Goal: Transaction & Acquisition: Purchase product/service

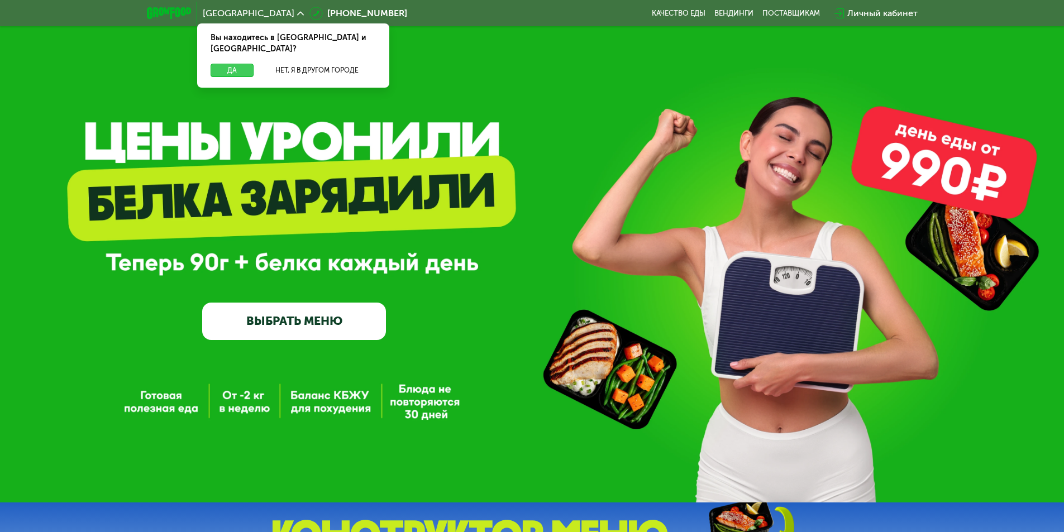
click at [232, 64] on button "Да" at bounding box center [232, 70] width 43 height 13
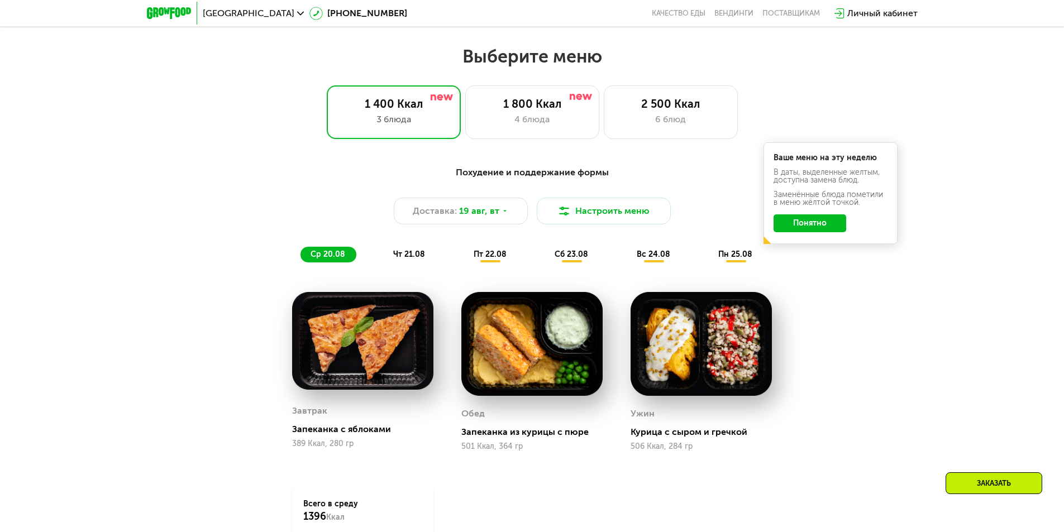
scroll to position [615, 0]
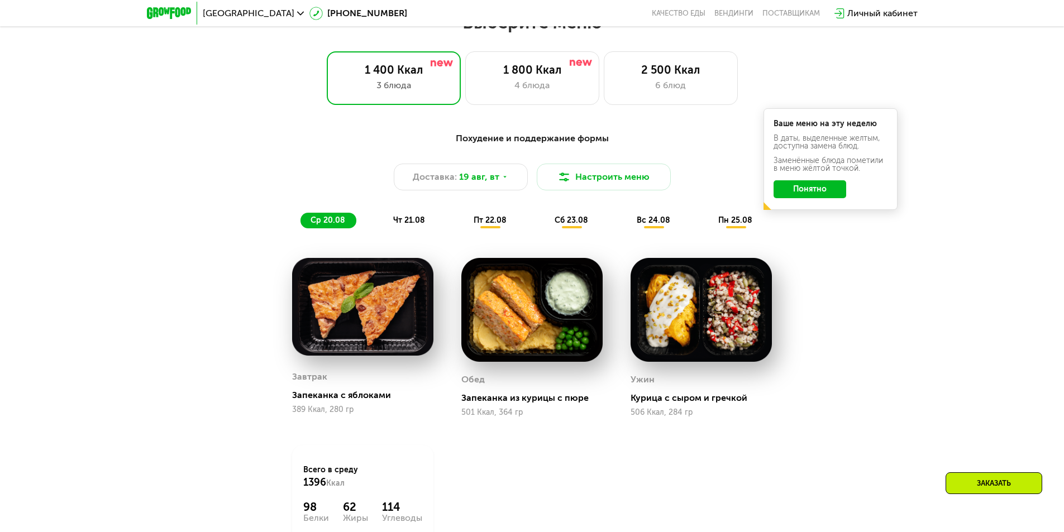
click at [408, 221] on span "чт 21.08" at bounding box center [409, 220] width 32 height 9
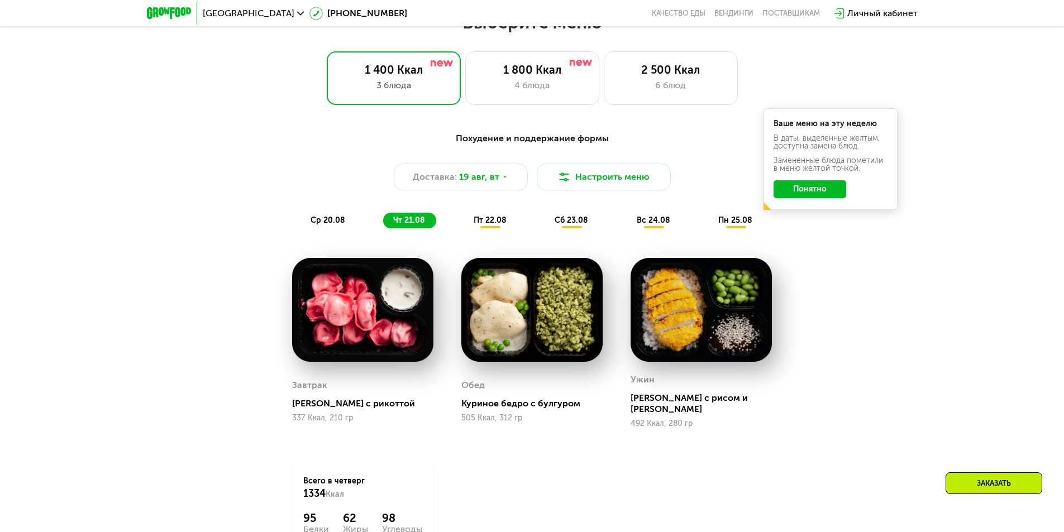
click at [481, 221] on span "пт 22.08" at bounding box center [490, 220] width 33 height 9
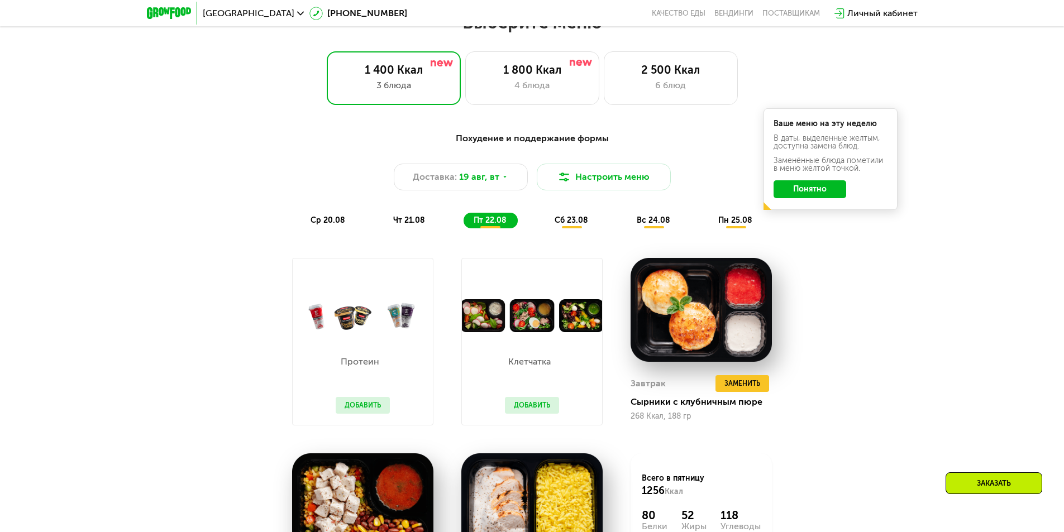
click at [579, 225] on span "сб 23.08" at bounding box center [572, 220] width 34 height 9
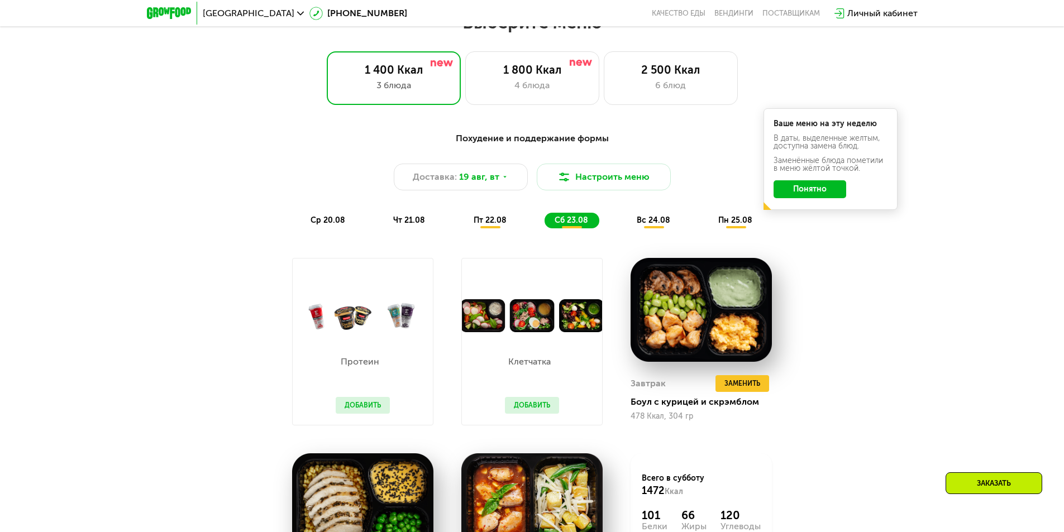
click at [709, 228] on div "вс 24.08" at bounding box center [736, 221] width 55 height 16
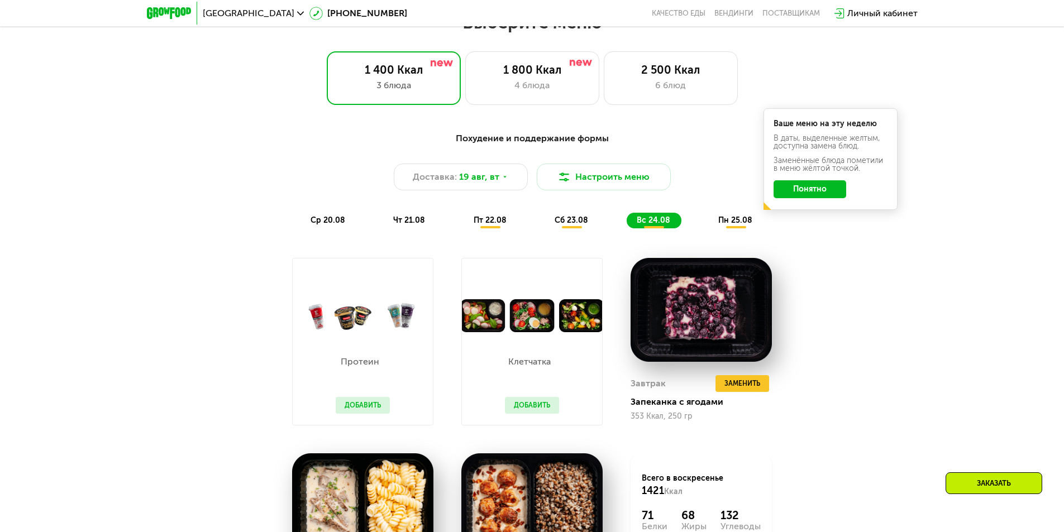
click at [579, 225] on span "сб 23.08" at bounding box center [572, 220] width 34 height 9
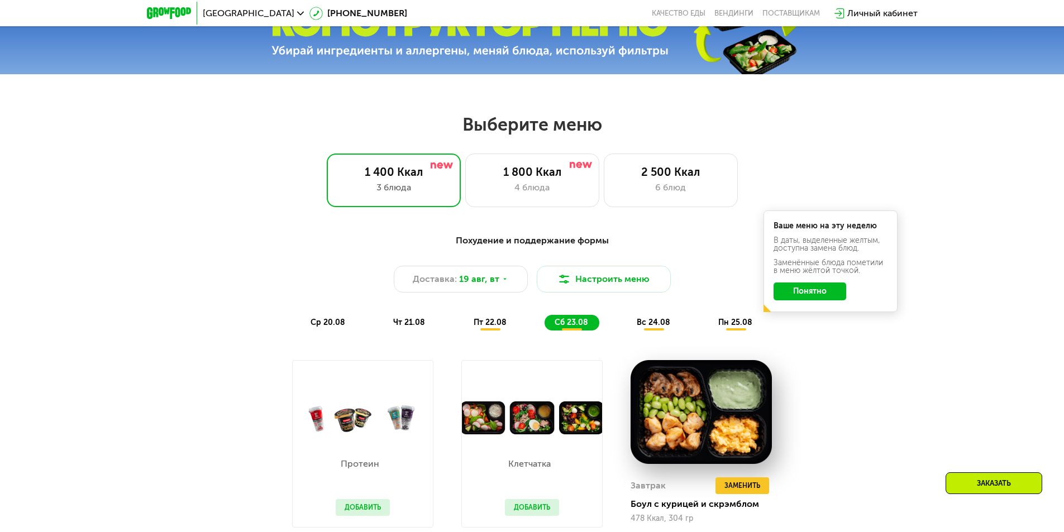
scroll to position [503, 0]
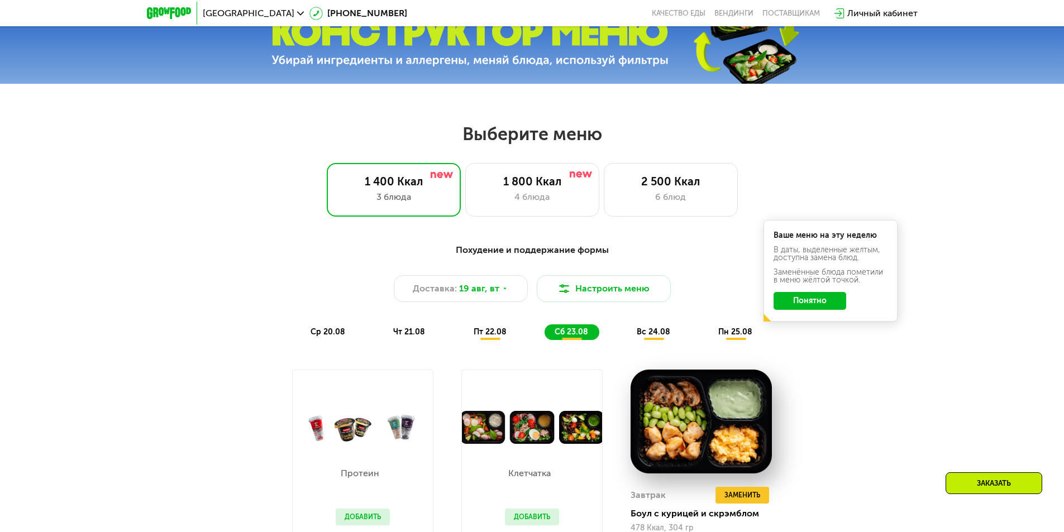
click at [803, 305] on button "Понятно" at bounding box center [810, 301] width 73 height 18
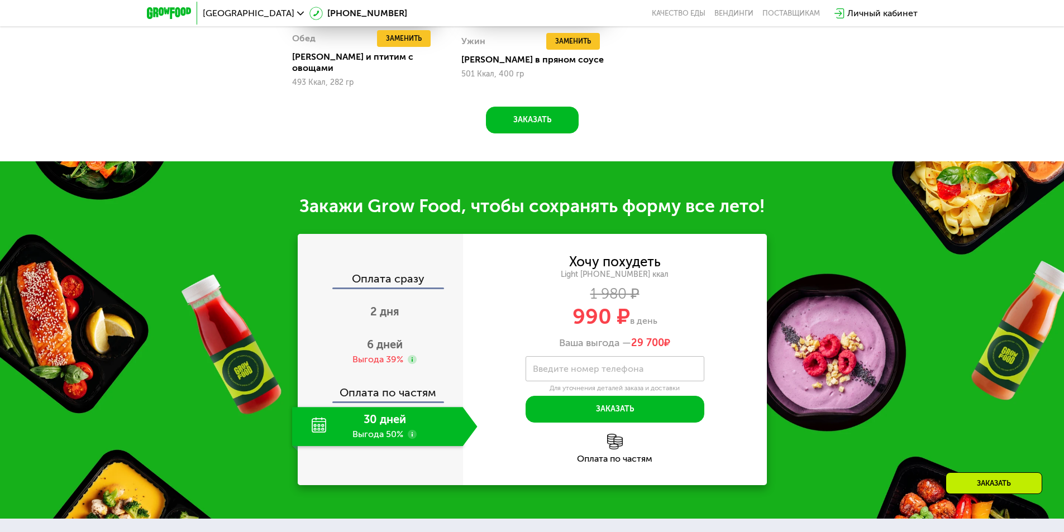
scroll to position [1173, 0]
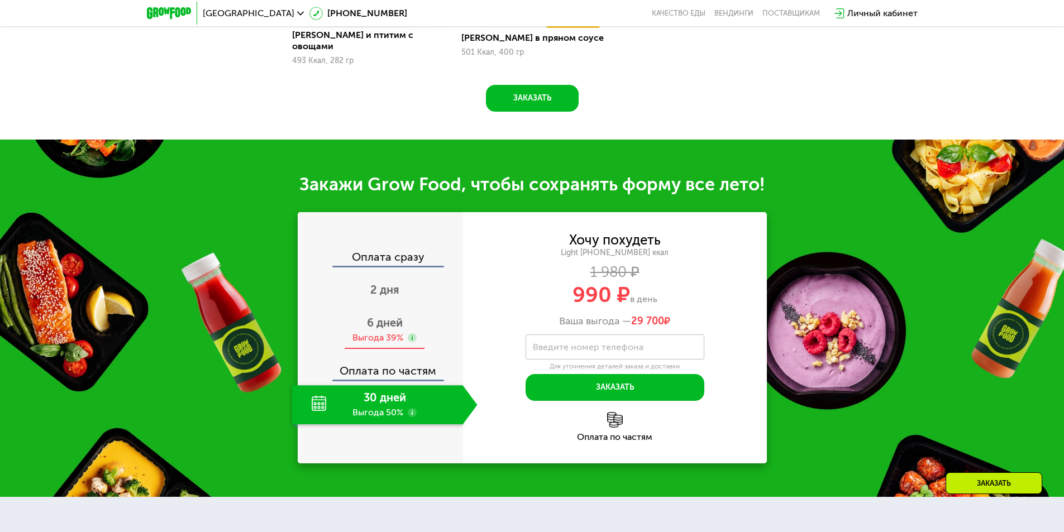
click at [381, 323] on div "6 дней Выгода 39%" at bounding box center [385, 330] width 186 height 39
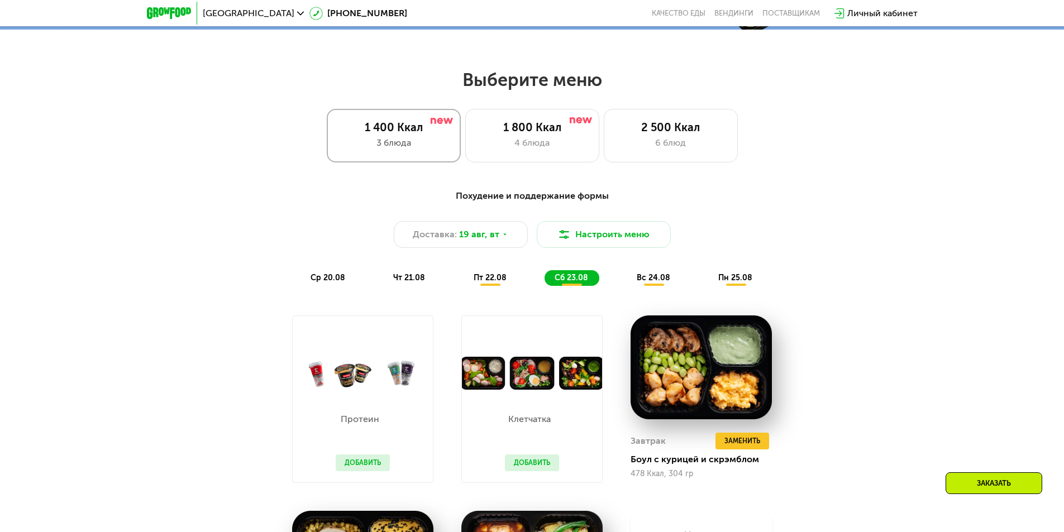
scroll to position [559, 0]
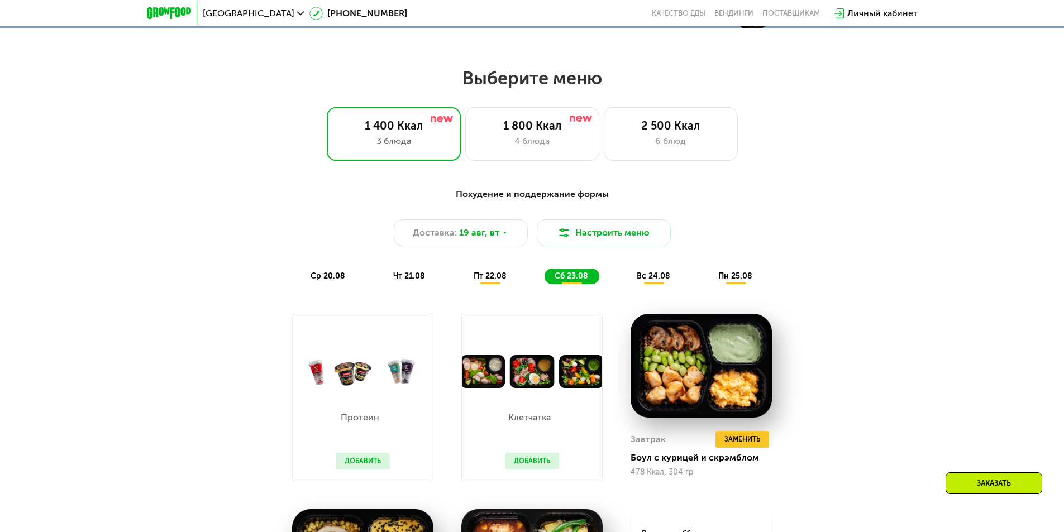
drag, startPoint x: 483, startPoint y: 292, endPoint x: 486, endPoint y: 286, distance: 6.8
click at [484, 290] on div "Похудение и поддержание формы Доставка: 19 авг, вт Настроить меню ср 20.08 чт 2…" at bounding box center [532, 236] width 675 height 110
click at [545, 284] on div "пт 22.08" at bounding box center [572, 277] width 55 height 16
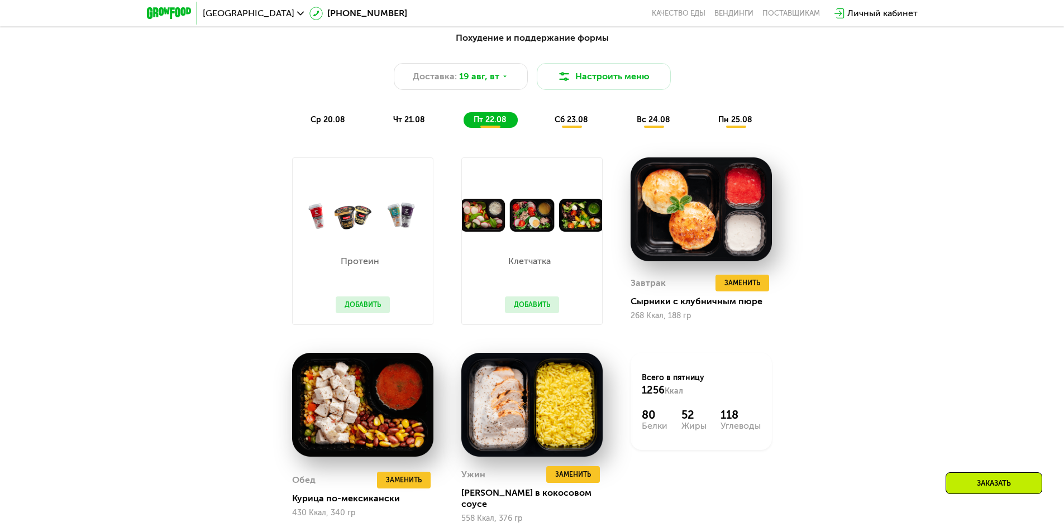
scroll to position [726, 0]
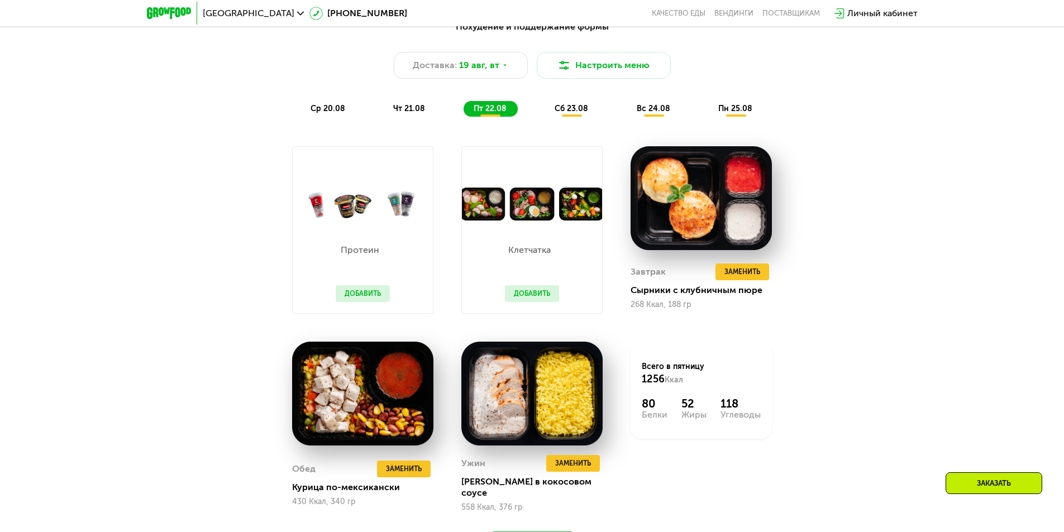
click at [409, 110] on span "чт 21.08" at bounding box center [409, 108] width 32 height 9
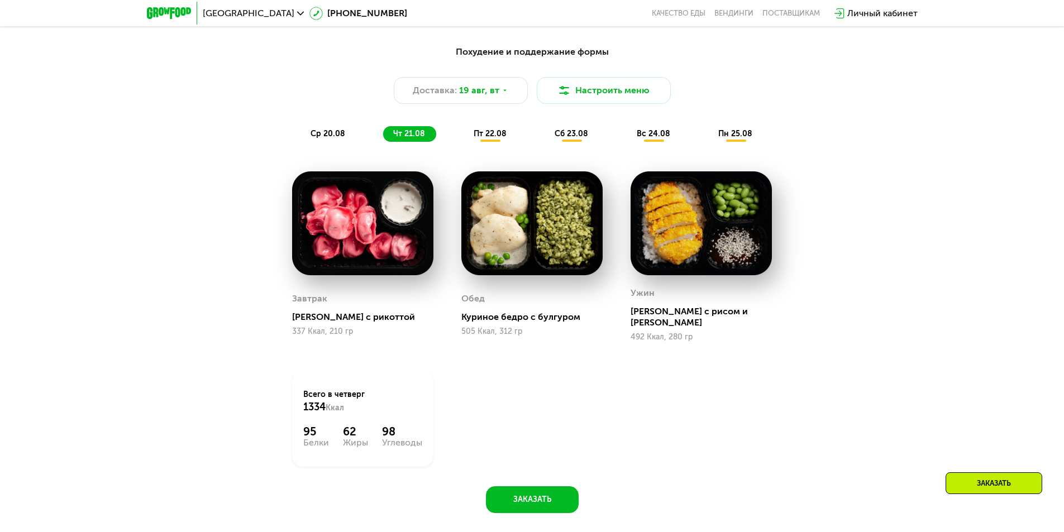
scroll to position [671, 0]
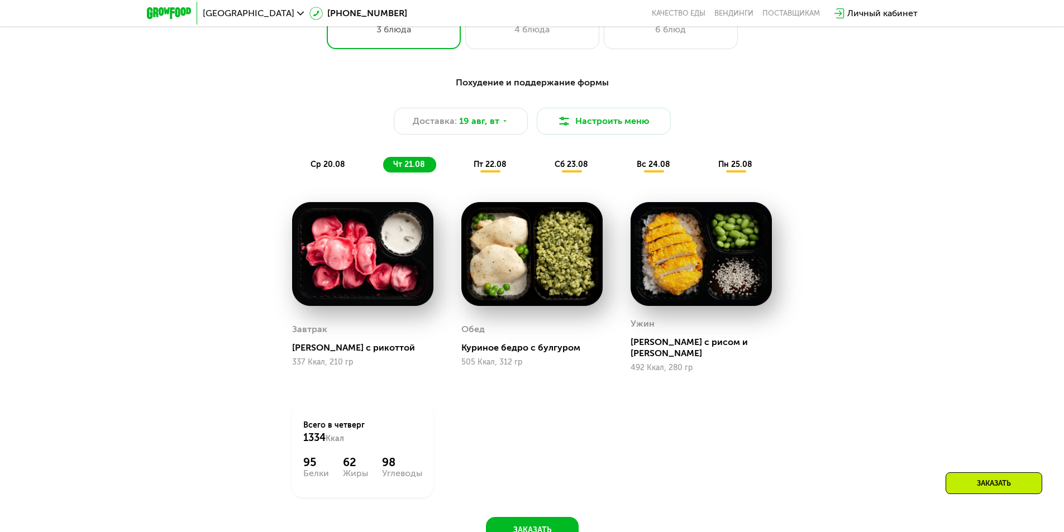
click at [717, 168] on div "пн 25.08" at bounding box center [736, 165] width 55 height 16
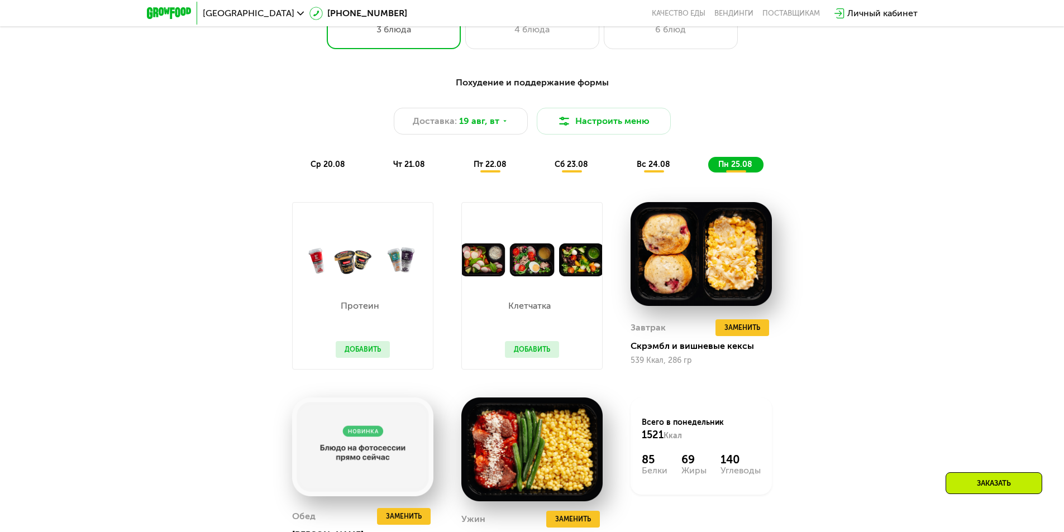
click at [653, 167] on span "вс 24.08" at bounding box center [654, 164] width 34 height 9
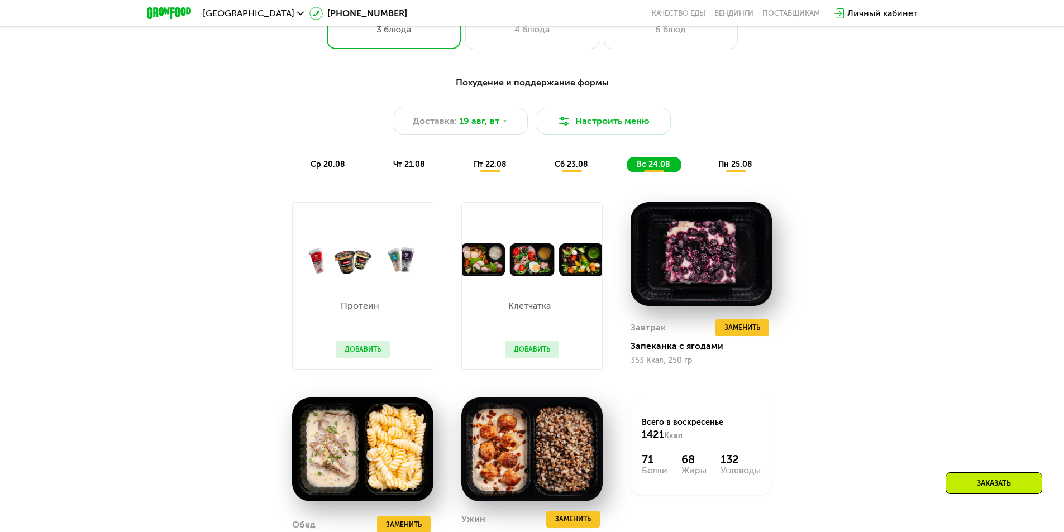
click at [331, 168] on span "ср 20.08" at bounding box center [328, 164] width 35 height 9
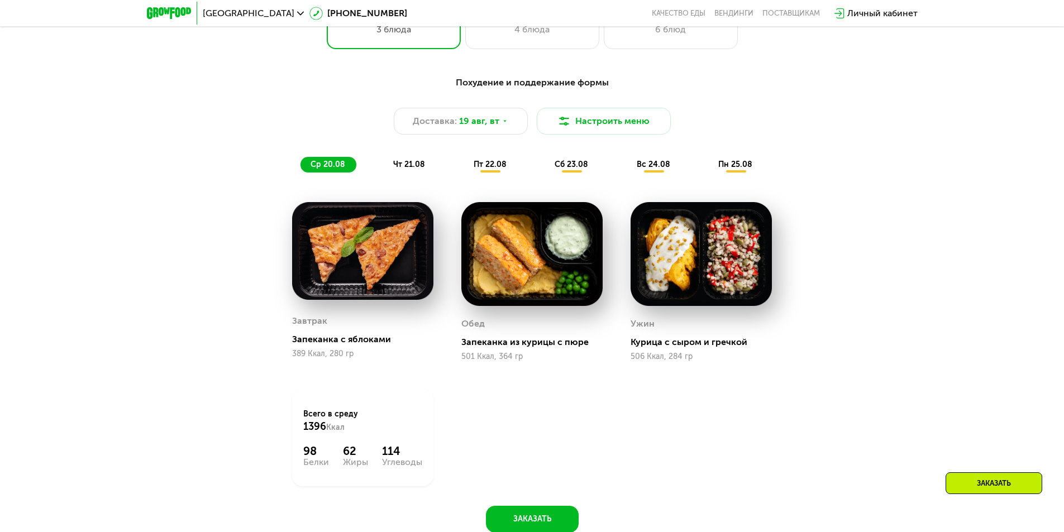
click at [397, 166] on span "чт 21.08" at bounding box center [409, 164] width 32 height 9
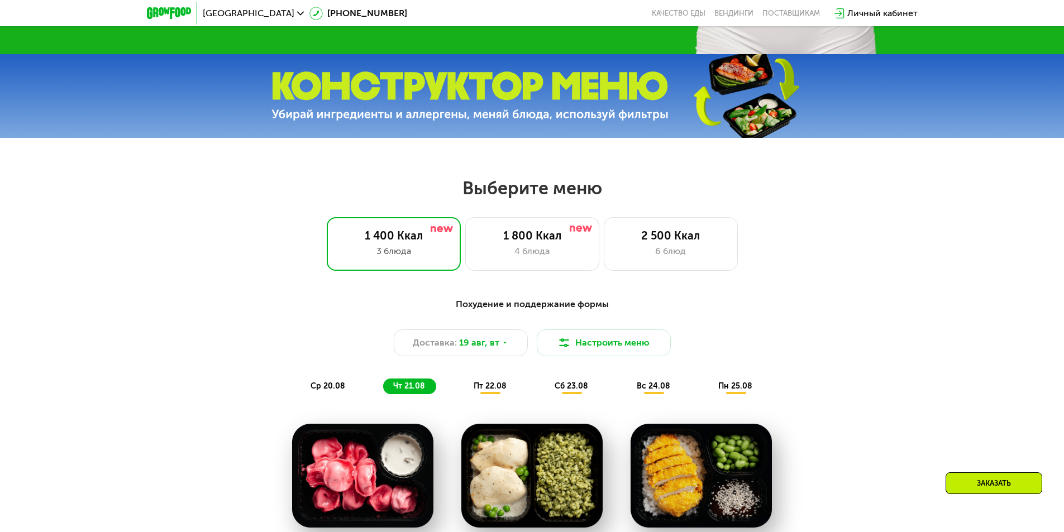
scroll to position [447, 0]
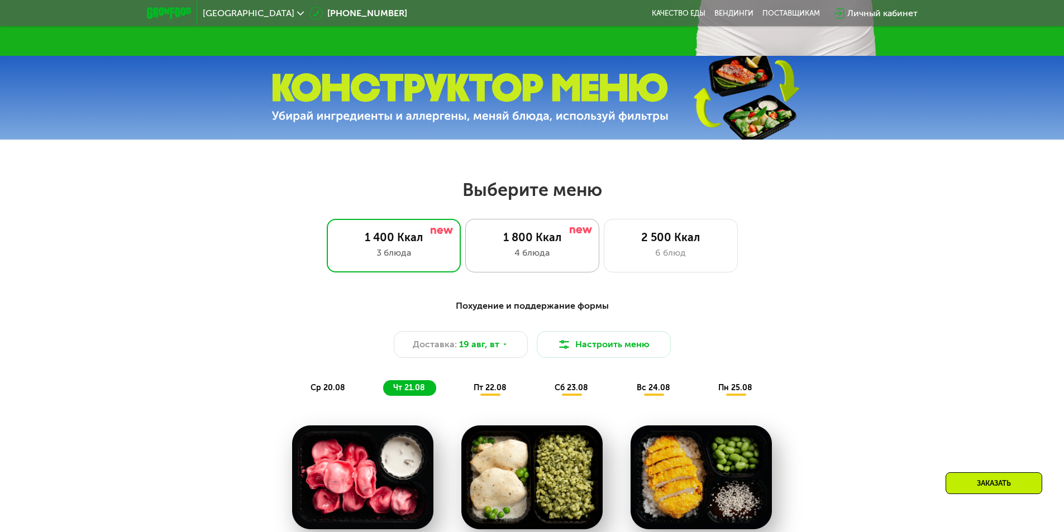
click at [526, 242] on div "1 800 Ккал" at bounding box center [532, 237] width 111 height 13
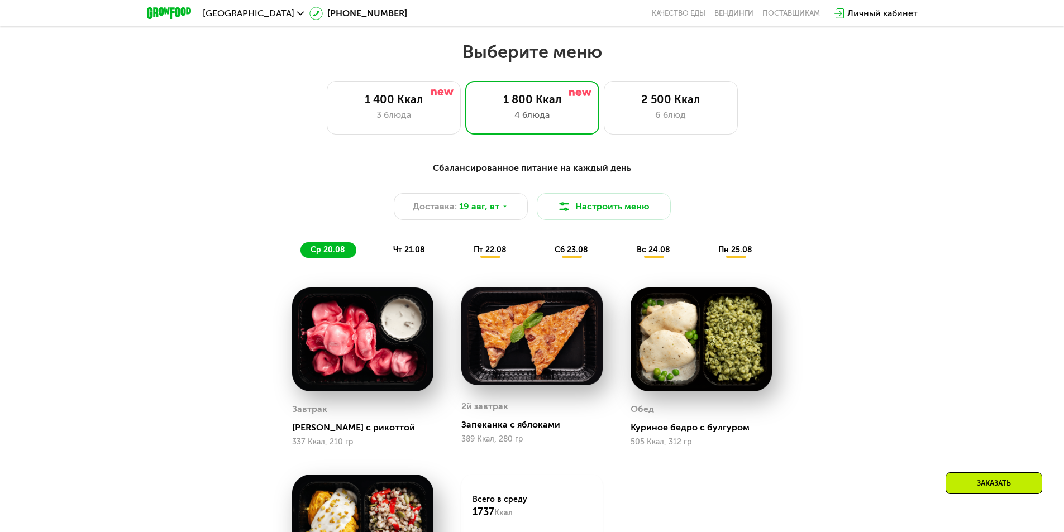
scroll to position [615, 0]
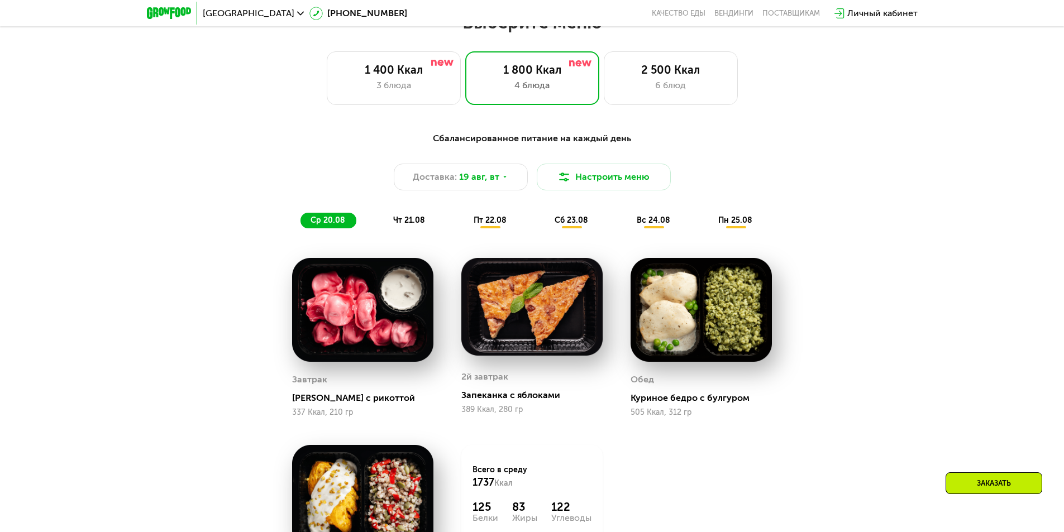
click at [464, 221] on div "чт 21.08" at bounding box center [491, 221] width 54 height 16
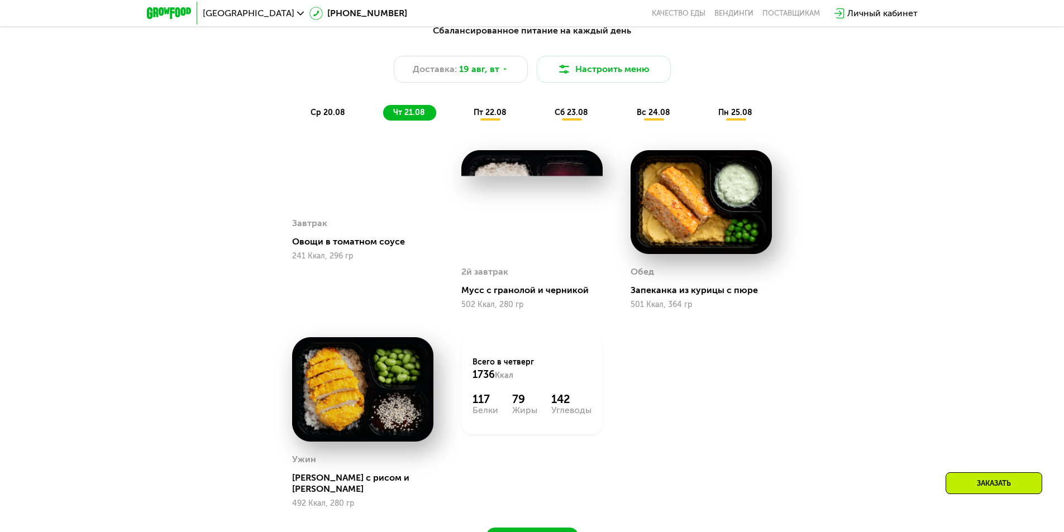
scroll to position [726, 0]
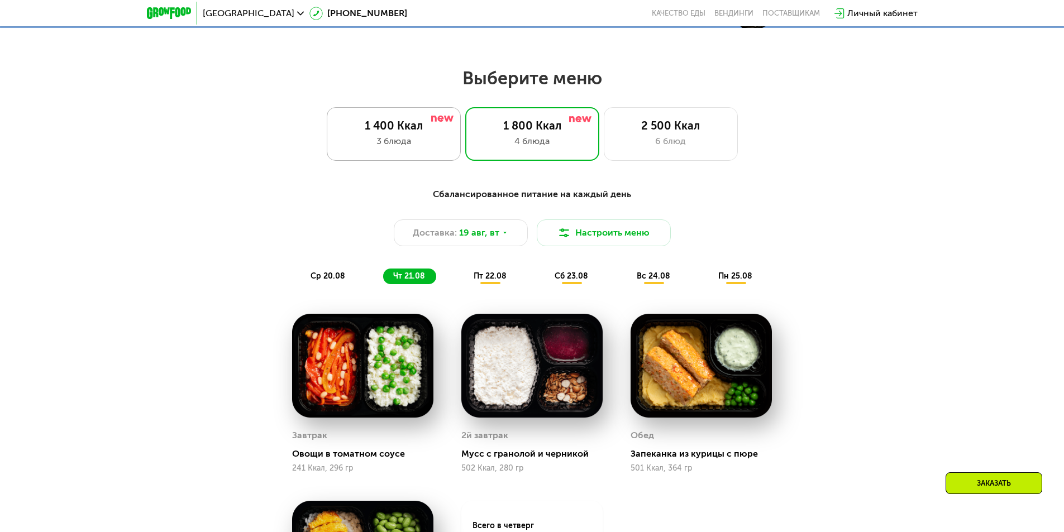
click at [404, 140] on div "3 блюда" at bounding box center [394, 141] width 111 height 13
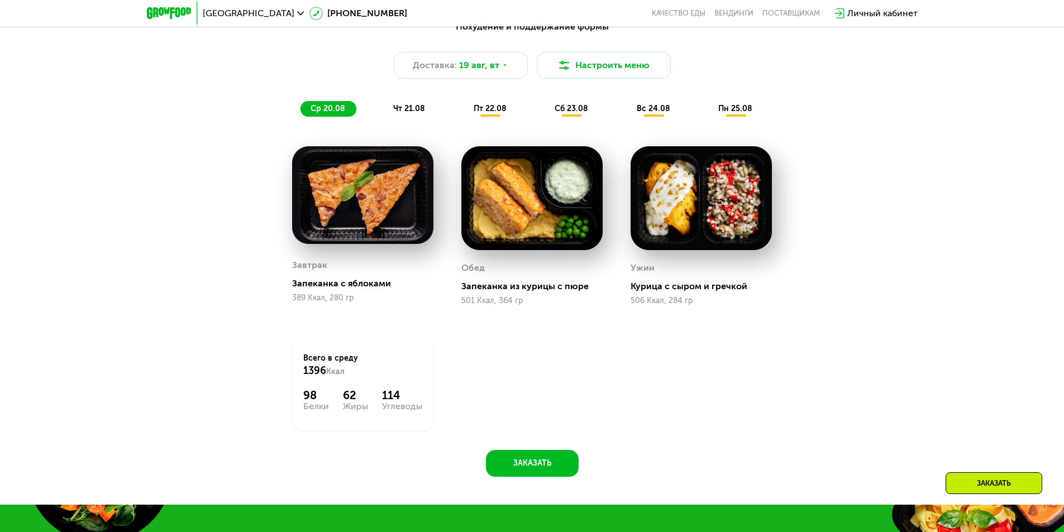
click at [397, 111] on span "чт 21.08" at bounding box center [409, 108] width 32 height 9
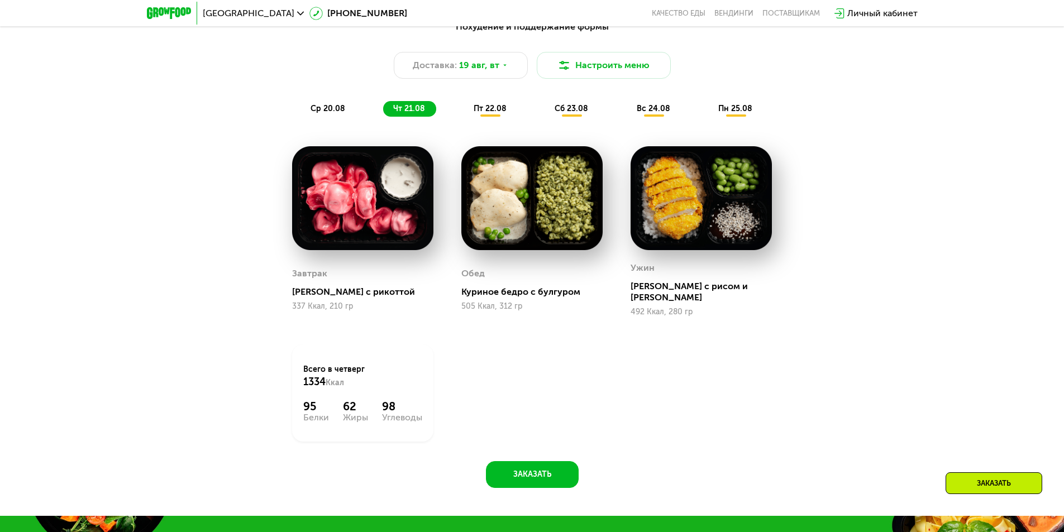
click at [500, 121] on div "Похудение и поддержание формы Доставка: 19 авг, вт Настроить меню ср 20.08 чт 2…" at bounding box center [532, 68] width 675 height 110
click at [496, 112] on span "пт 22.08" at bounding box center [490, 108] width 33 height 9
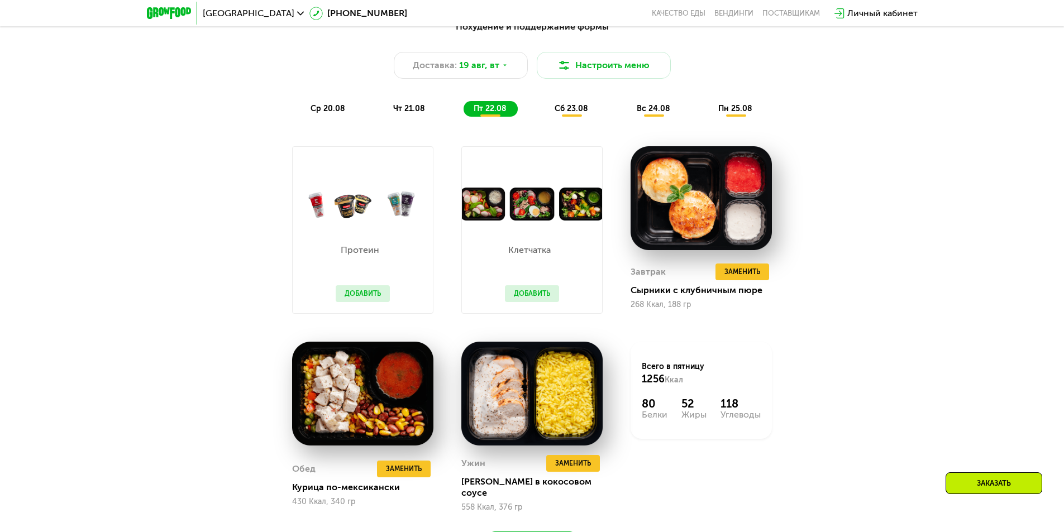
click at [560, 111] on span "сб 23.08" at bounding box center [572, 108] width 34 height 9
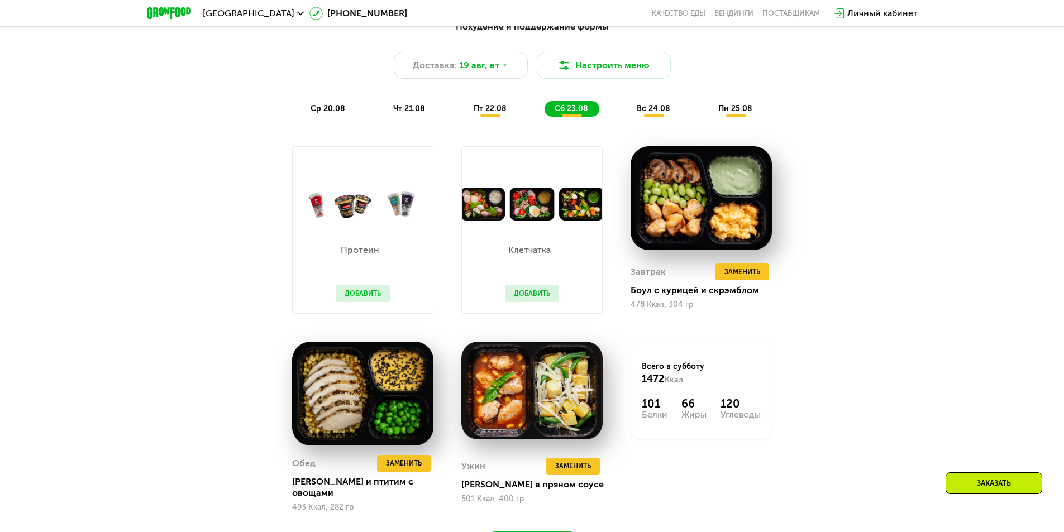
click at [709, 106] on div "вс 24.08" at bounding box center [736, 109] width 55 height 16
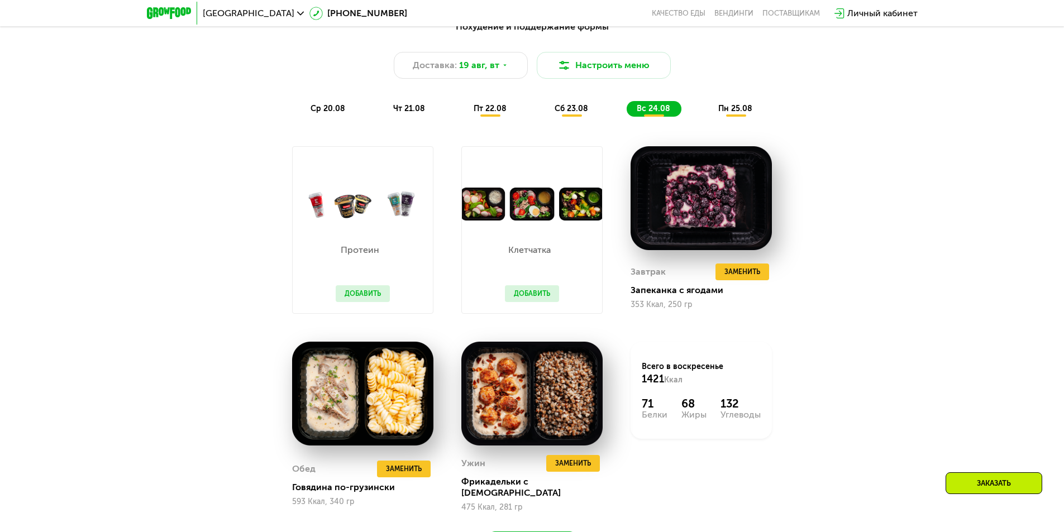
click at [733, 117] on div "пн 25.08" at bounding box center [736, 109] width 55 height 16
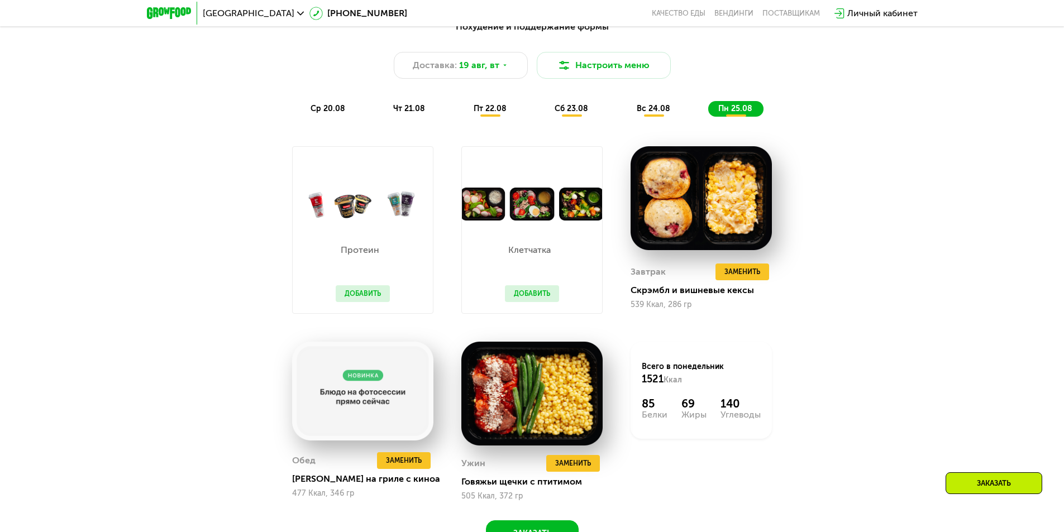
click at [503, 113] on span "пт 22.08" at bounding box center [490, 108] width 33 height 9
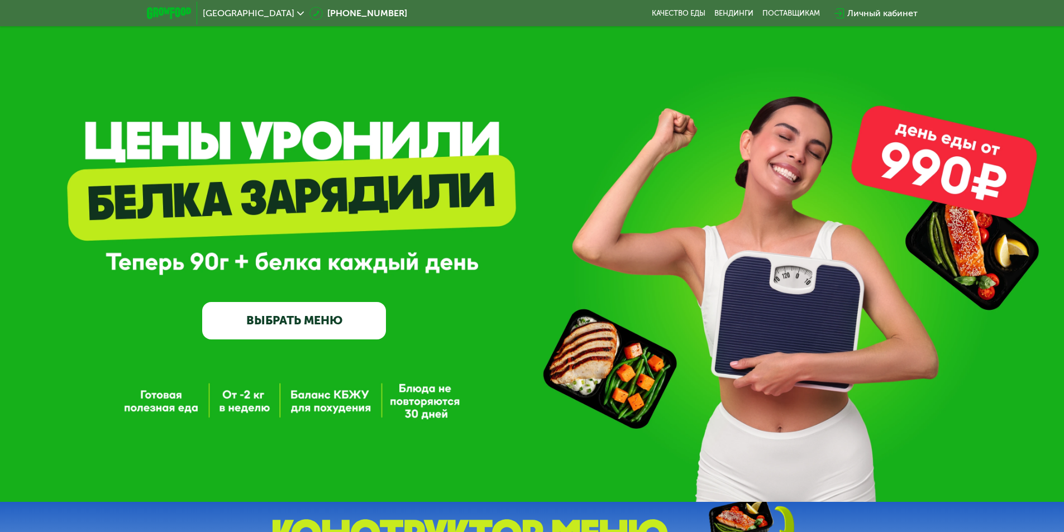
scroll to position [0, 0]
click at [852, 17] on div "Личный кабинет" at bounding box center [883, 13] width 70 height 13
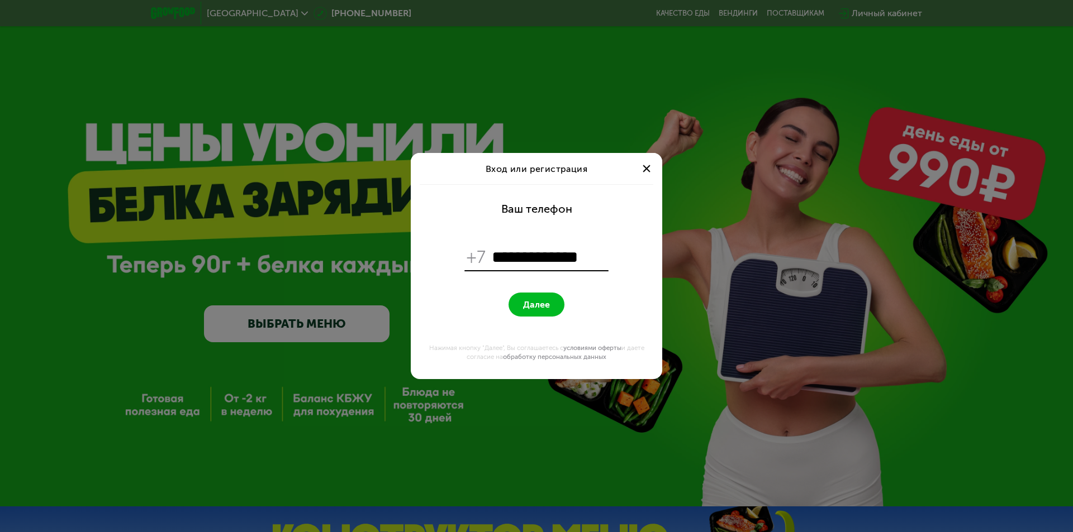
type input "**********"
click at [543, 302] on span "Далее" at bounding box center [536, 304] width 27 height 11
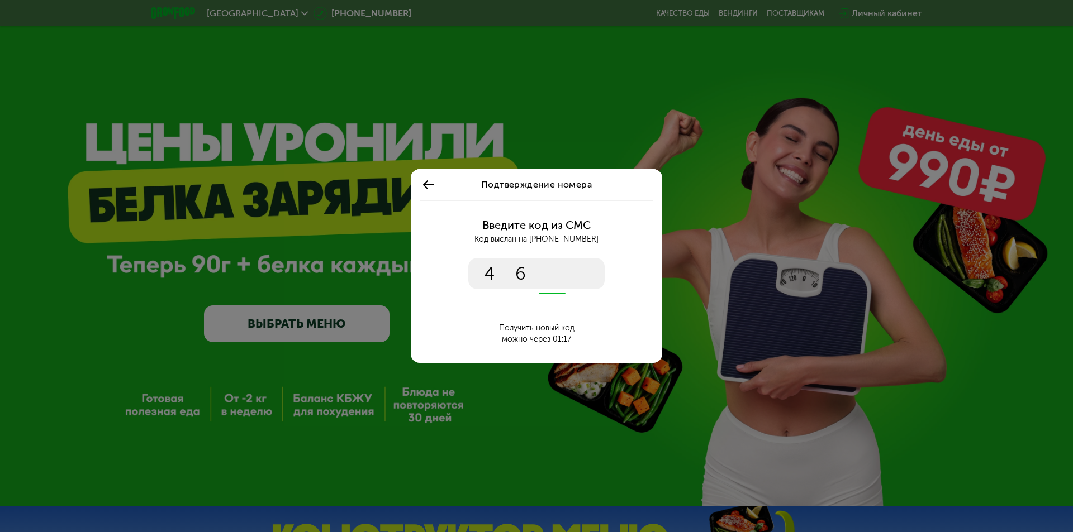
type input "****"
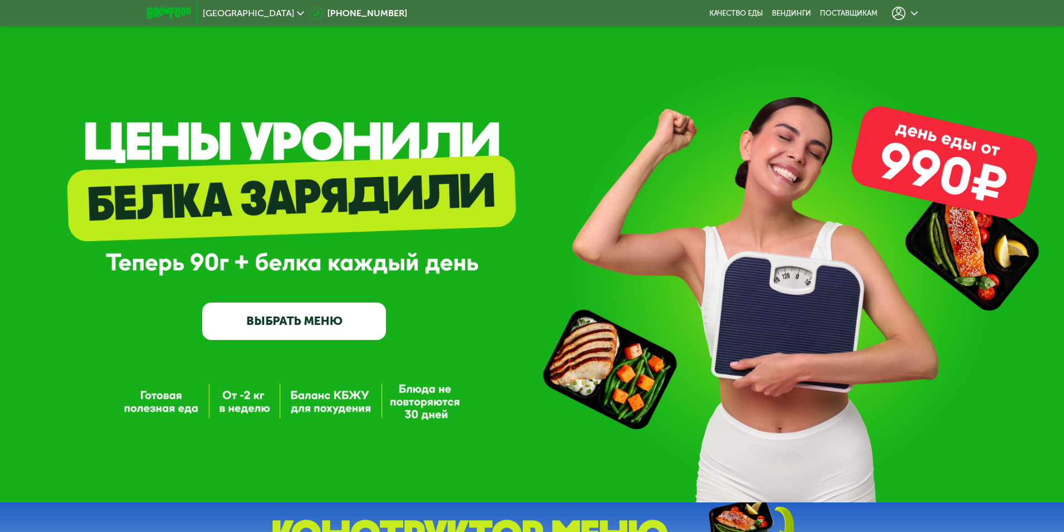
click at [335, 325] on link "ВЫБРАТЬ МЕНЮ" at bounding box center [294, 321] width 184 height 37
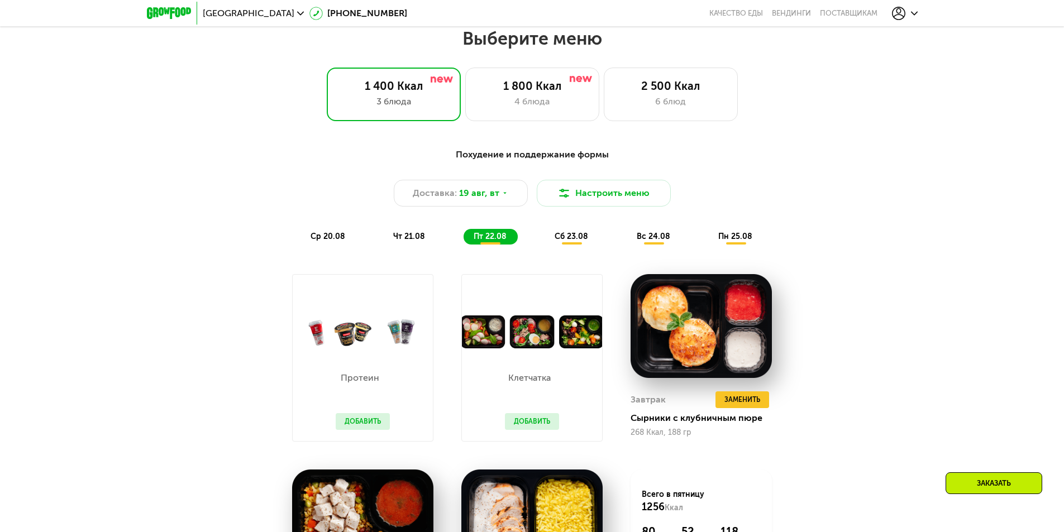
scroll to position [603, 0]
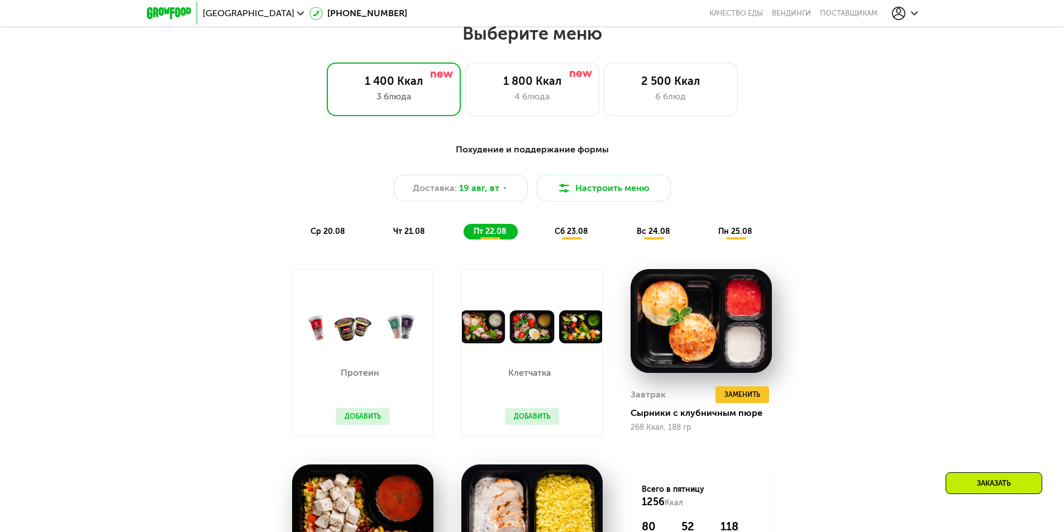
click at [913, 16] on icon at bounding box center [914, 13] width 7 height 7
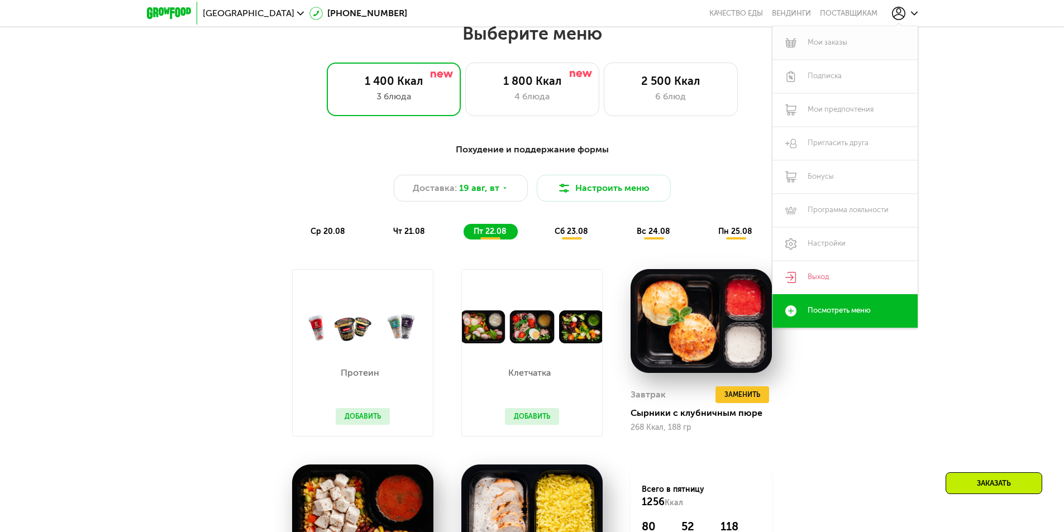
click at [821, 43] on link "Мои заказы" at bounding box center [845, 43] width 145 height 34
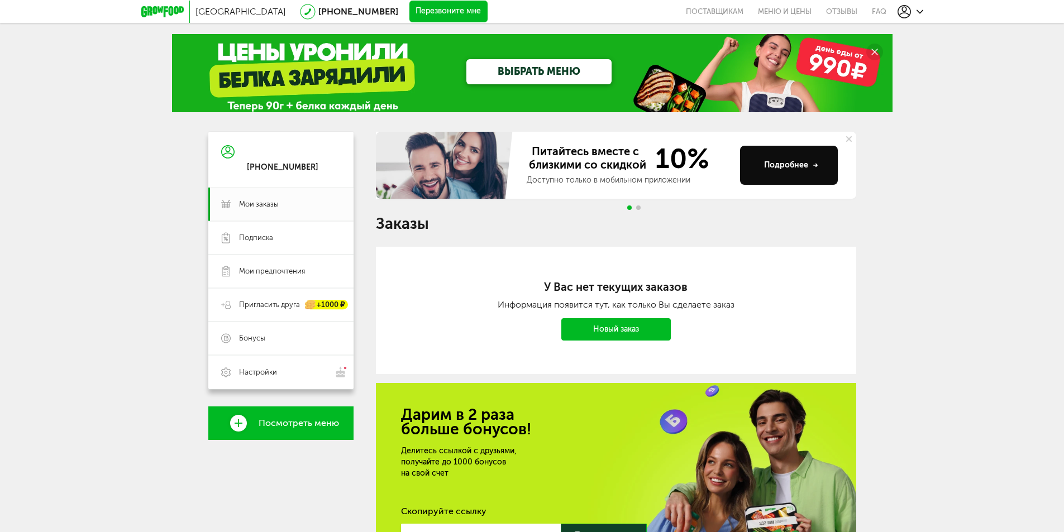
click at [595, 326] on link "Новый заказ" at bounding box center [617, 329] width 110 height 22
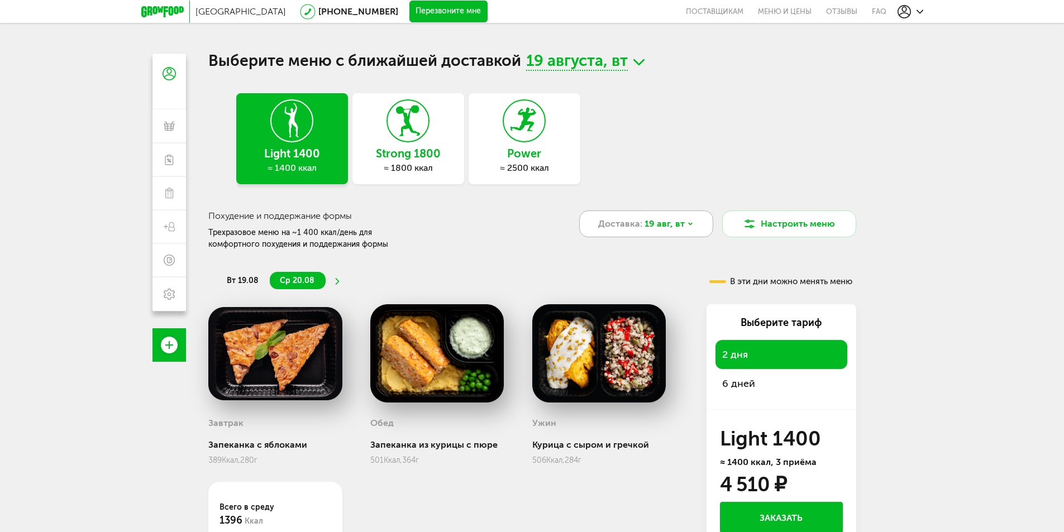
click at [667, 226] on span "19 авг, вт" at bounding box center [665, 223] width 40 height 13
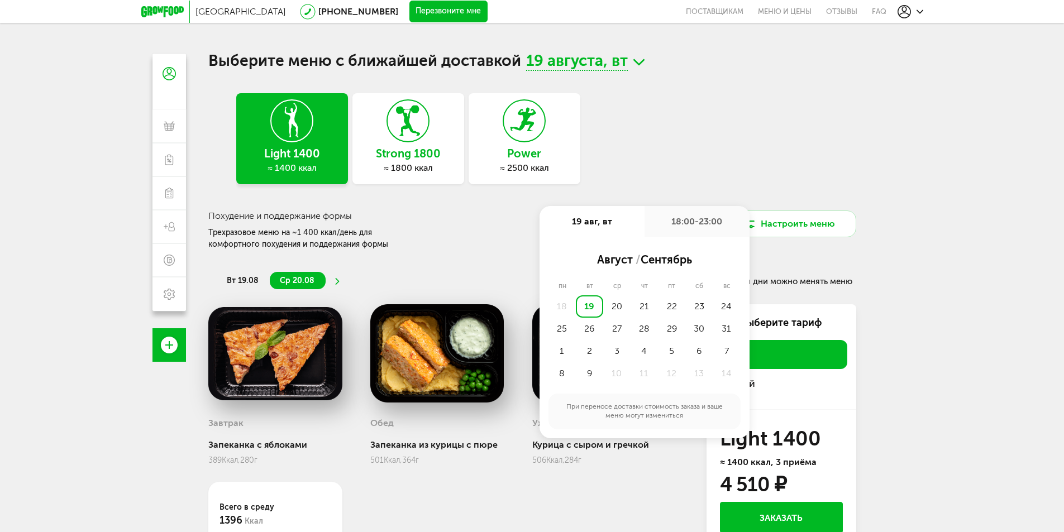
click at [668, 226] on div "18:00-23:00" at bounding box center [697, 221] width 105 height 31
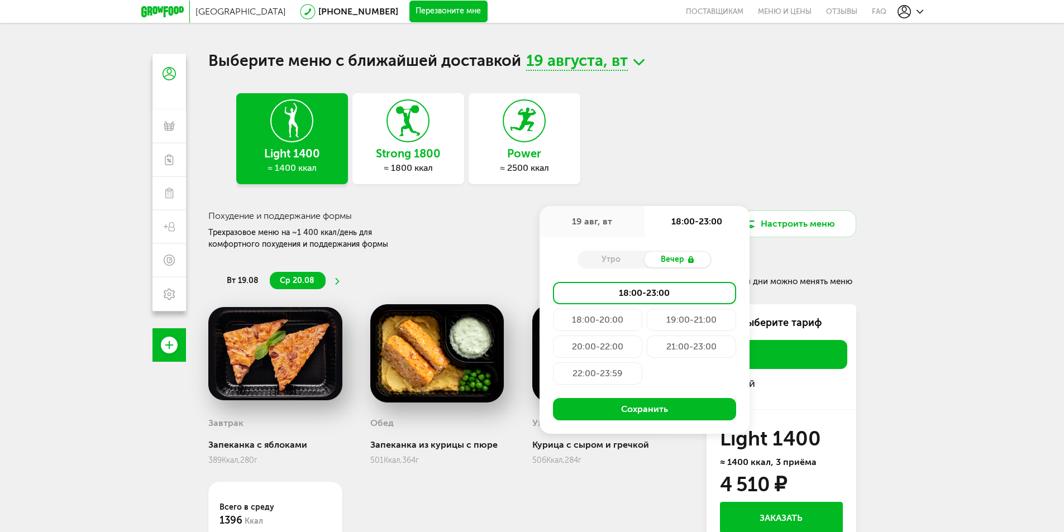
click at [668, 226] on div "18:00-23:00" at bounding box center [697, 221] width 105 height 31
click at [679, 222] on div "18:00-23:00" at bounding box center [697, 221] width 105 height 31
click at [631, 220] on div "19 авг, вт" at bounding box center [592, 221] width 105 height 31
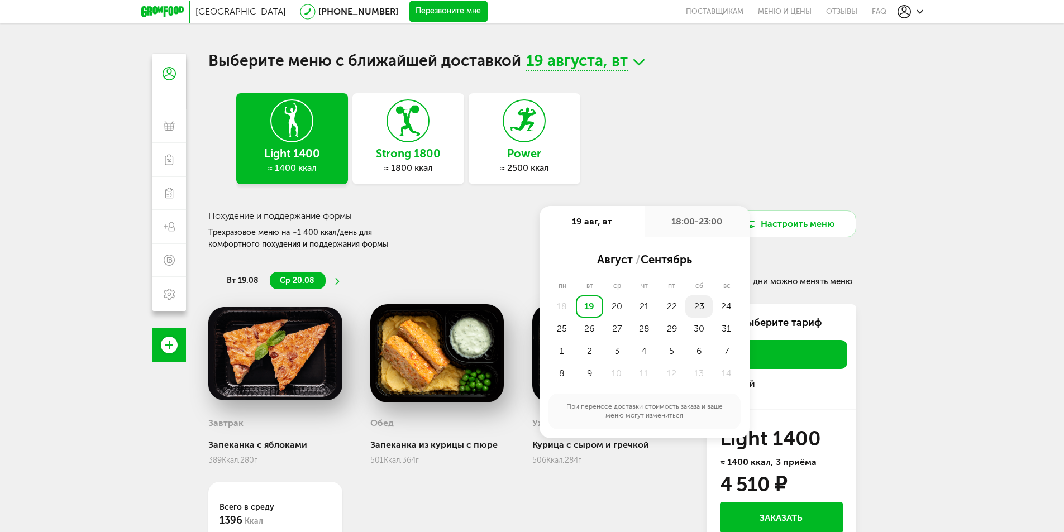
click at [694, 311] on div "23" at bounding box center [699, 307] width 27 height 22
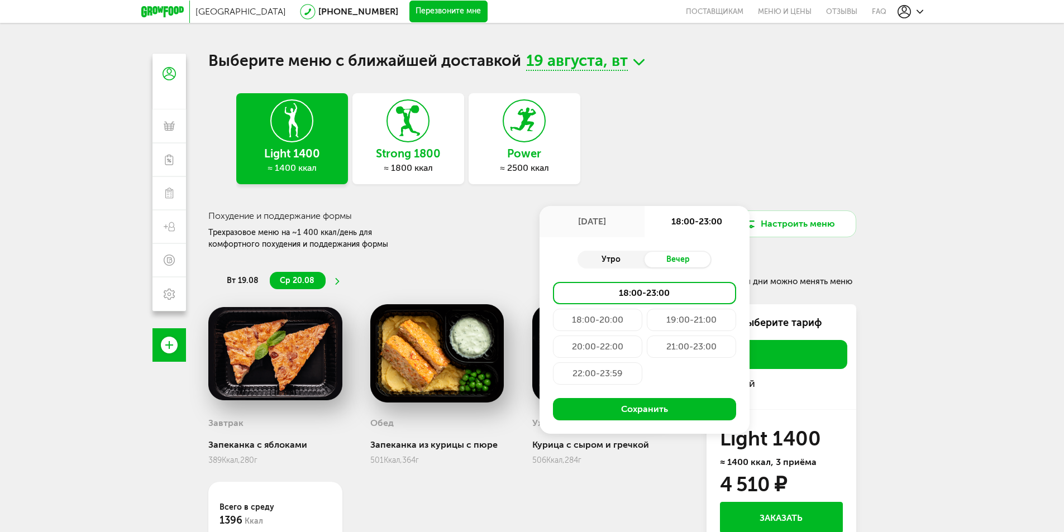
click at [622, 264] on div "Утро" at bounding box center [611, 260] width 67 height 16
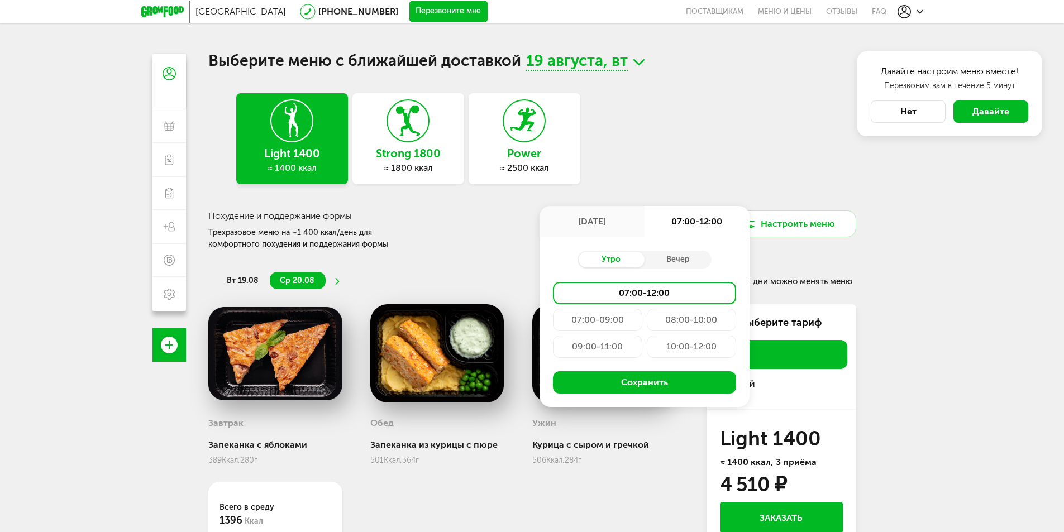
click at [673, 346] on div "10:00-12:00" at bounding box center [691, 347] width 89 height 22
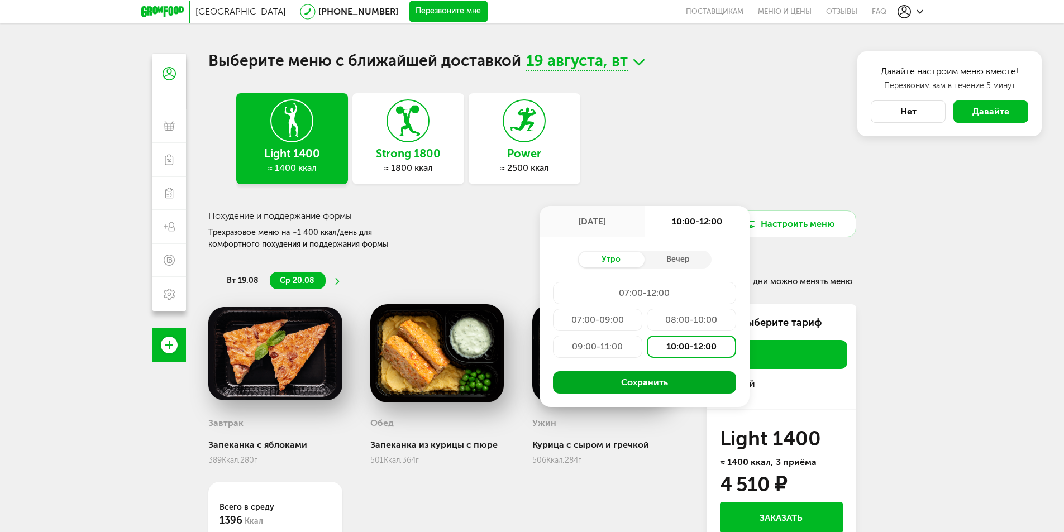
click at [644, 382] on button "Сохранить" at bounding box center [644, 383] width 183 height 22
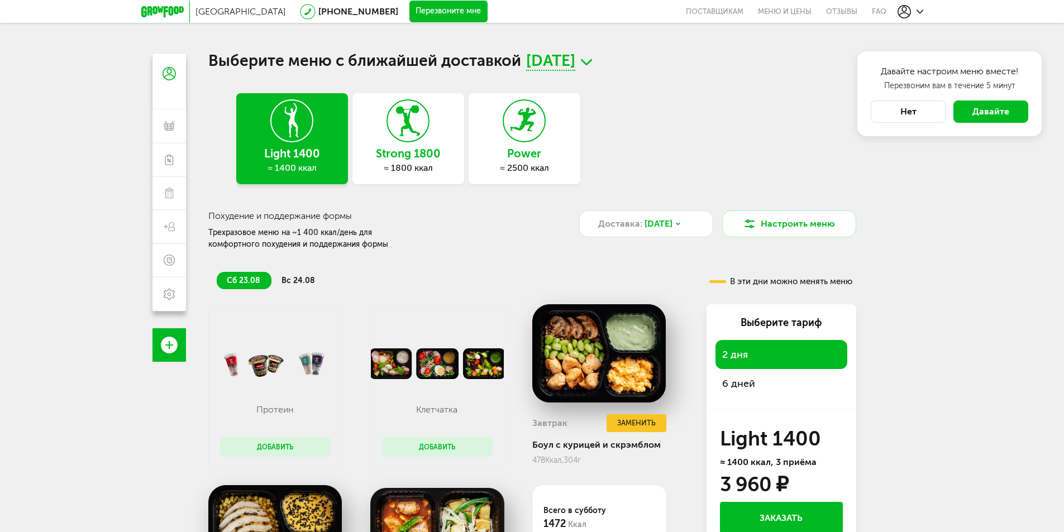
click at [768, 387] on div "6 дней" at bounding box center [782, 383] width 132 height 29
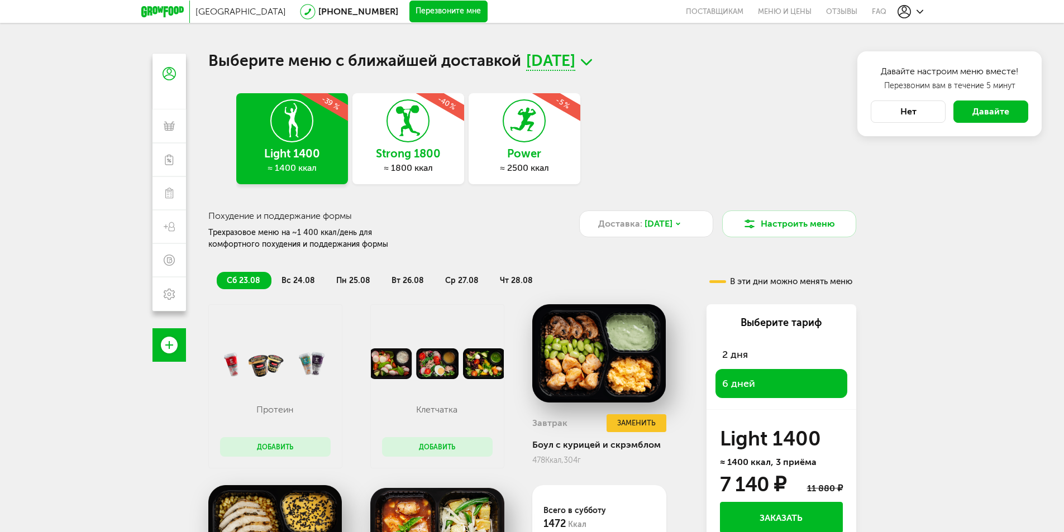
click at [888, 117] on button "Нет" at bounding box center [908, 112] width 75 height 22
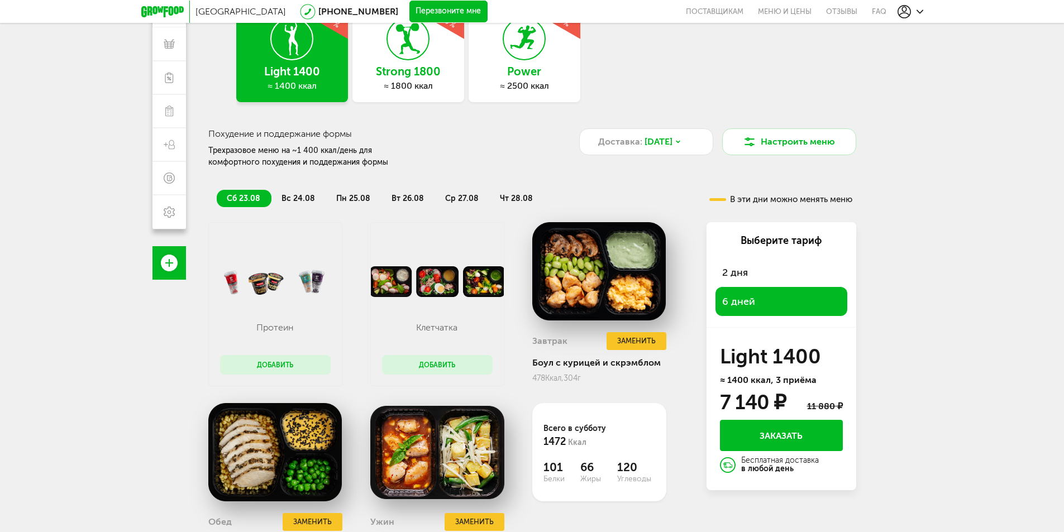
scroll to position [112, 0]
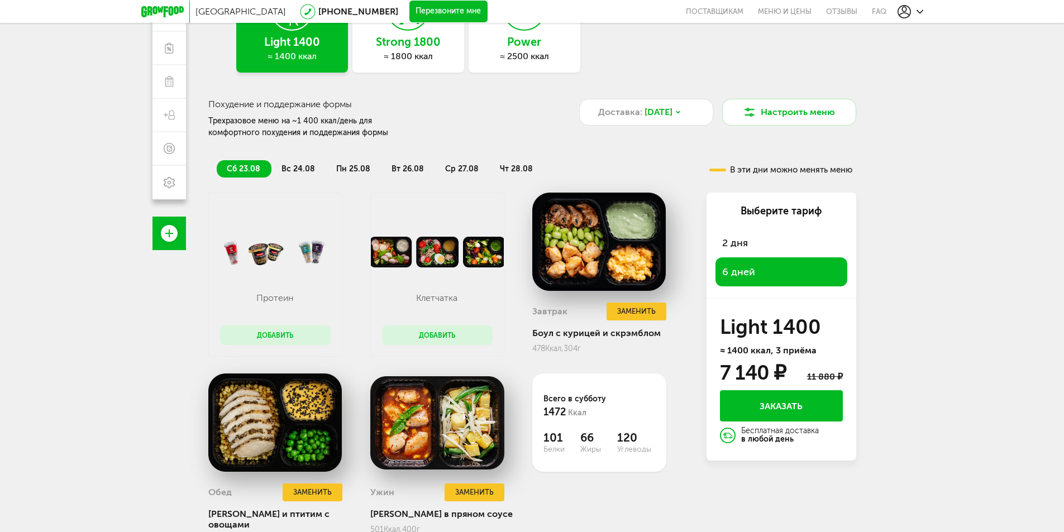
click at [806, 402] on button "Заказать" at bounding box center [781, 406] width 123 height 31
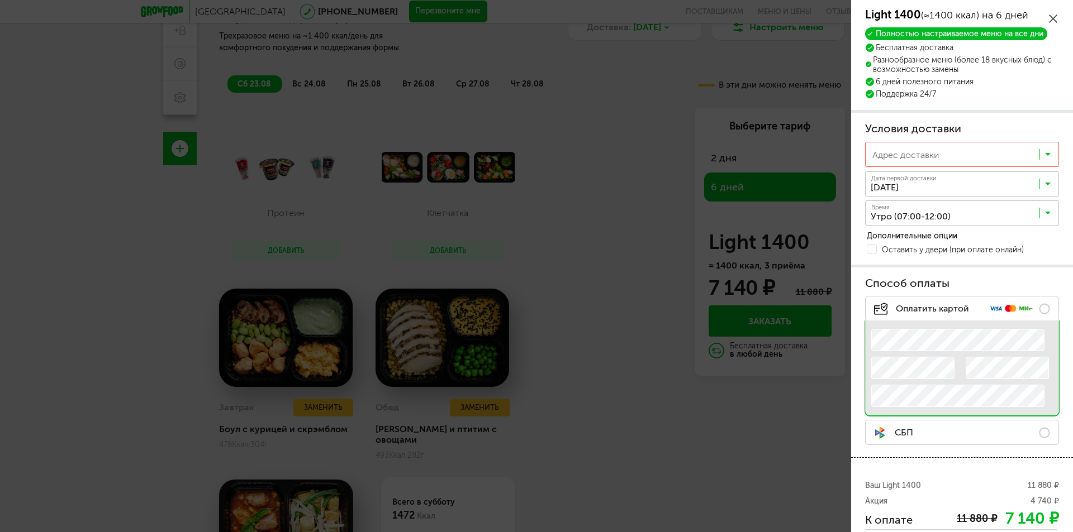
scroll to position [1, 0]
click at [919, 147] on div "Адрес доставки Загрузка..." at bounding box center [962, 154] width 194 height 25
click at [919, 174] on span "Добавить новый адрес" at bounding box center [936, 179] width 94 height 23
click at [909, 158] on input "Адрес *" at bounding box center [939, 154] width 149 height 25
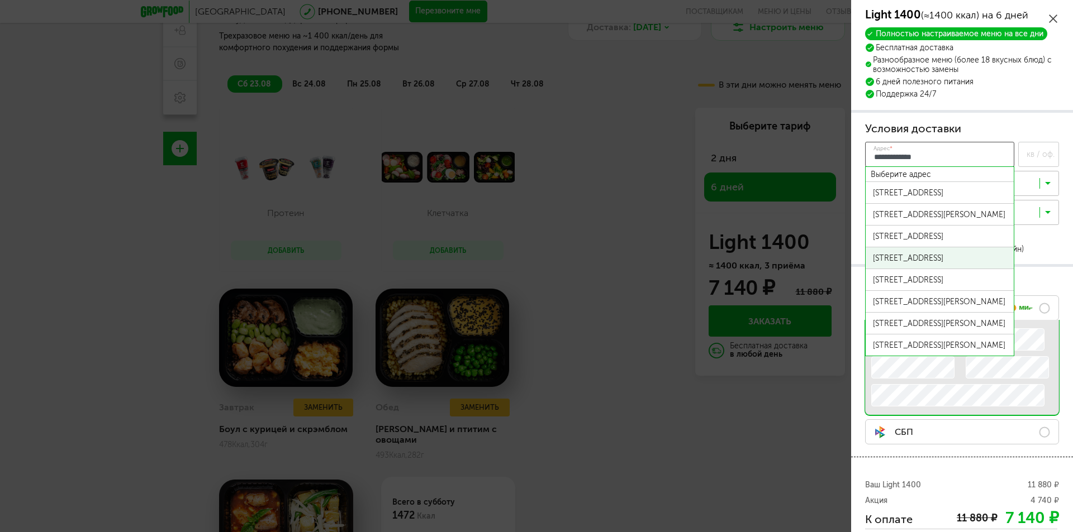
click at [945, 260] on div "ул Крыленко, д 1 к 1 стр 4" at bounding box center [940, 258] width 134 height 9
type input "**********"
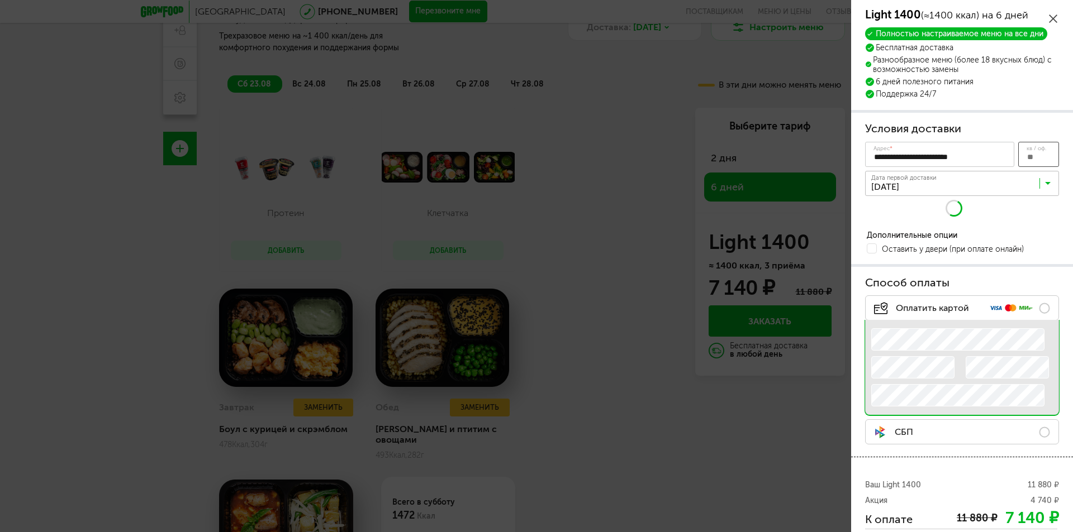
click at [1022, 153] on input "кв / оф." at bounding box center [1038, 154] width 41 height 25
type input "***"
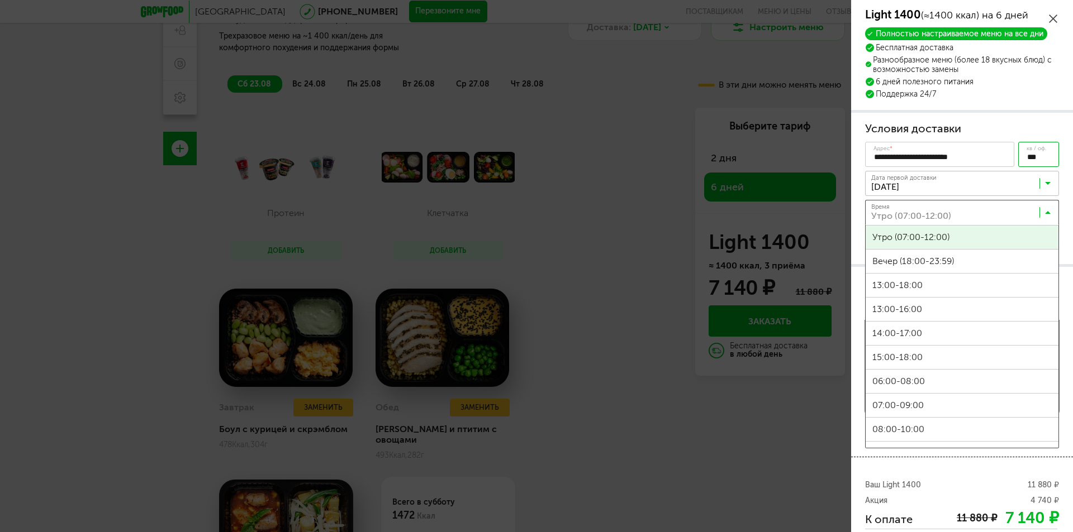
click at [1045, 218] on icon at bounding box center [1048, 215] width 6 height 11
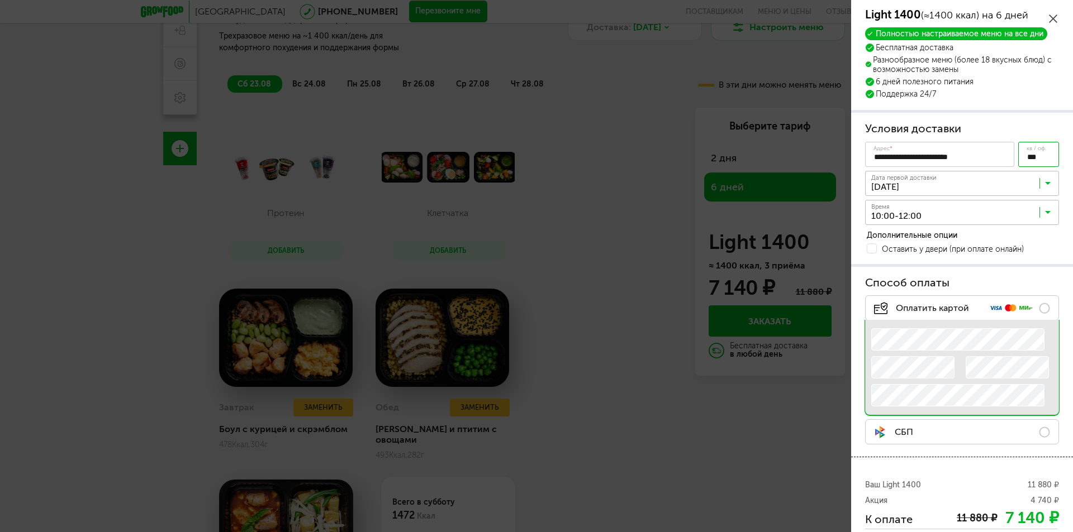
click at [955, 313] on span "10:00-12:00" at bounding box center [962, 309] width 193 height 23
click at [874, 250] on span at bounding box center [872, 249] width 10 height 10
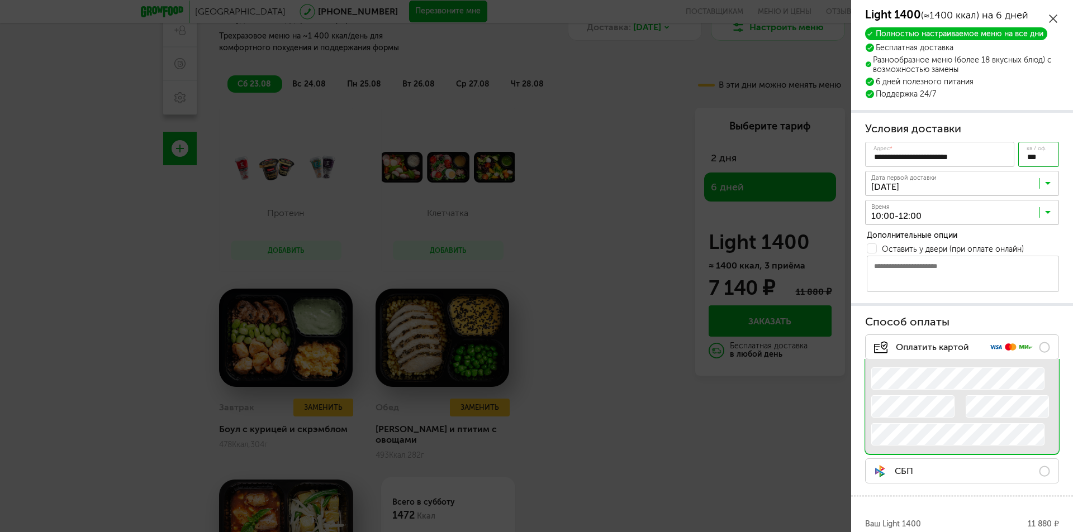
click at [895, 265] on textarea at bounding box center [963, 274] width 192 height 36
type textarea "**********"
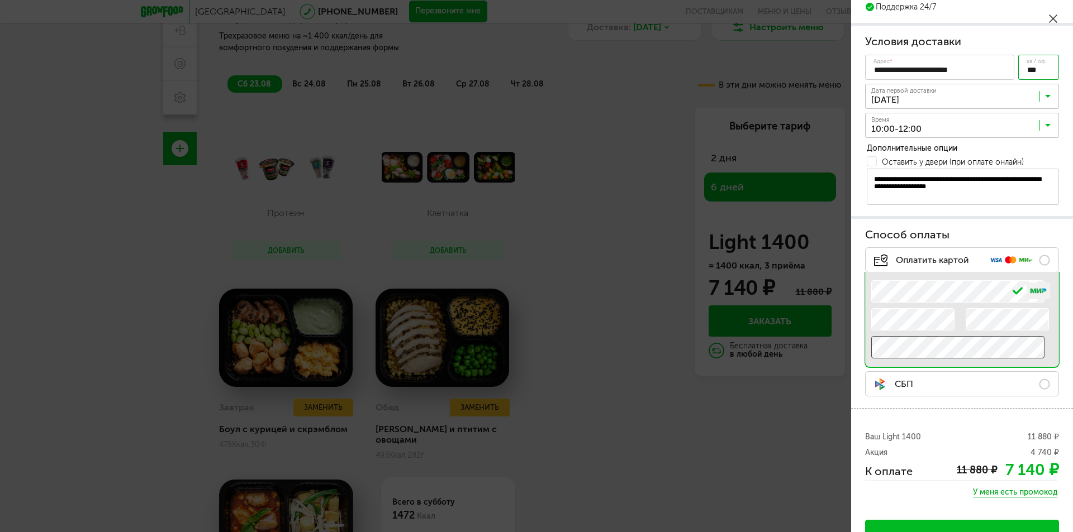
scroll to position [121, 0]
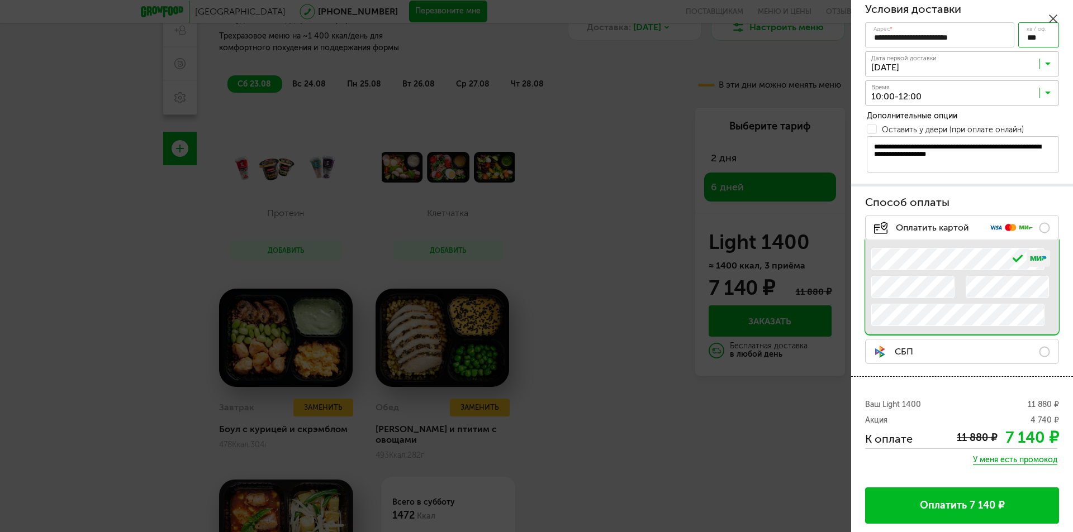
click at [945, 500] on button "Оплатить 7 140 ₽" at bounding box center [962, 506] width 194 height 36
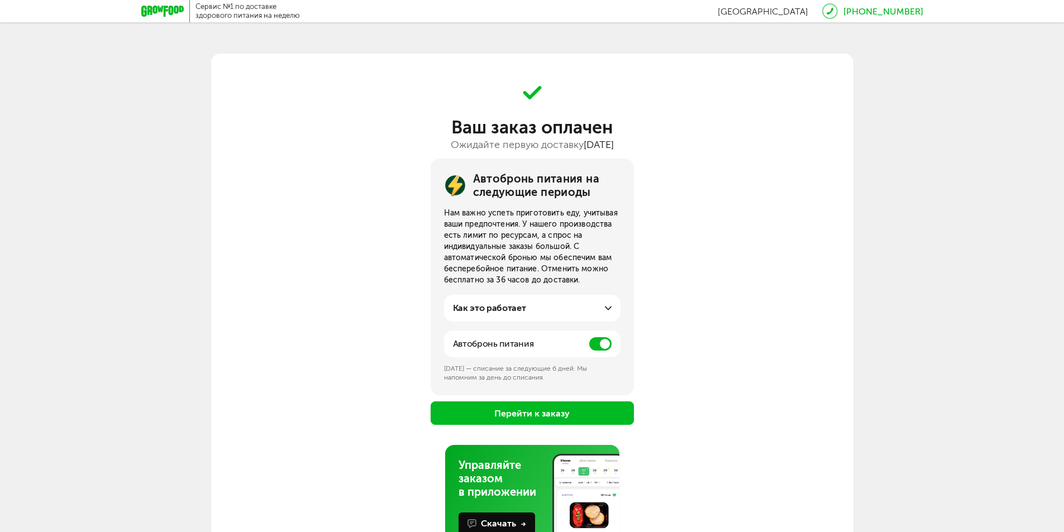
click at [574, 408] on button "Перейти к заказу" at bounding box center [532, 413] width 203 height 23
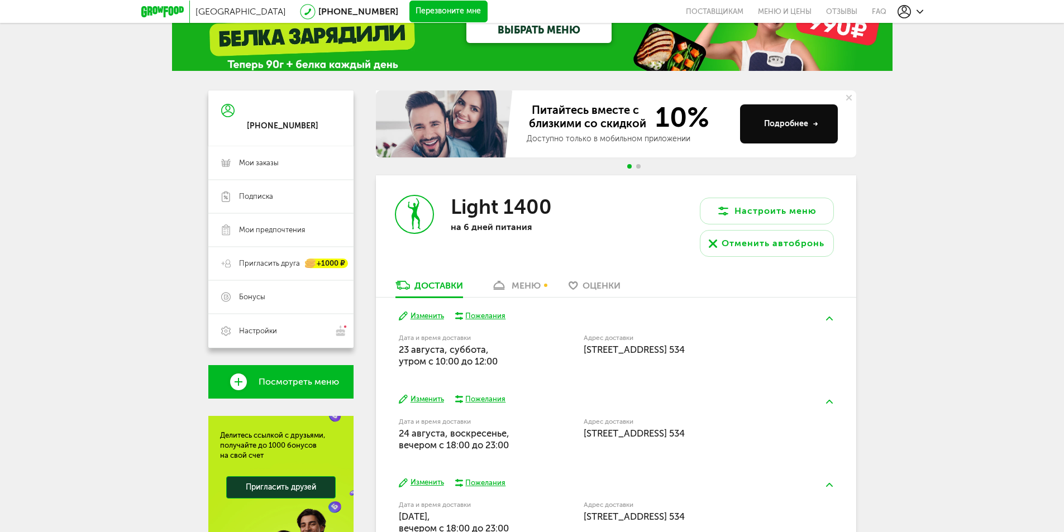
scroll to position [161, 0]
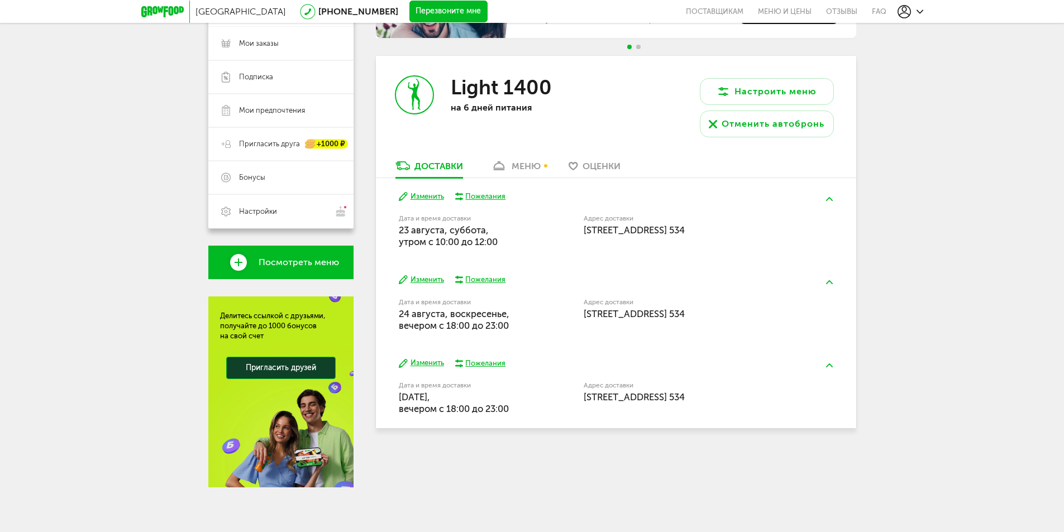
click at [432, 279] on button "Изменить" at bounding box center [421, 280] width 45 height 11
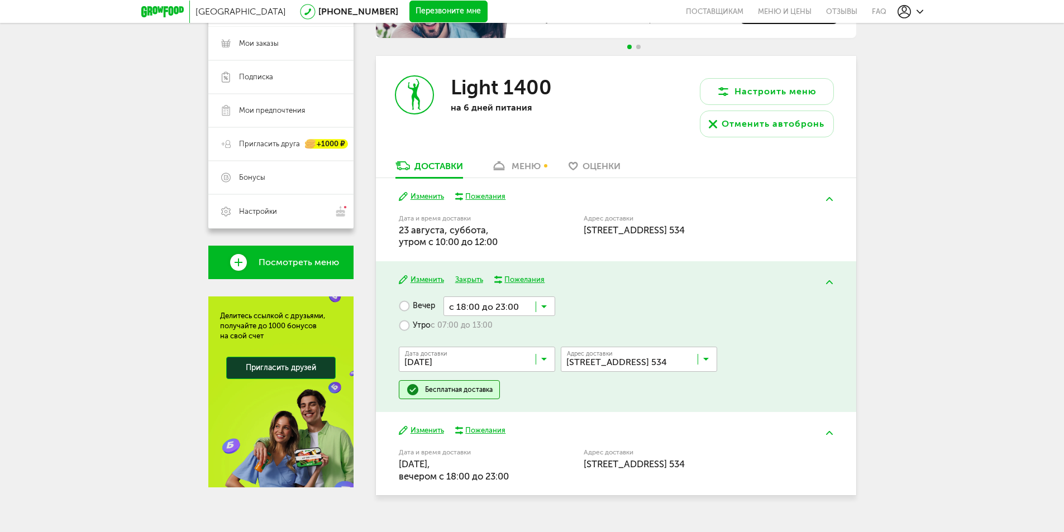
click at [419, 431] on button "Изменить" at bounding box center [421, 431] width 45 height 11
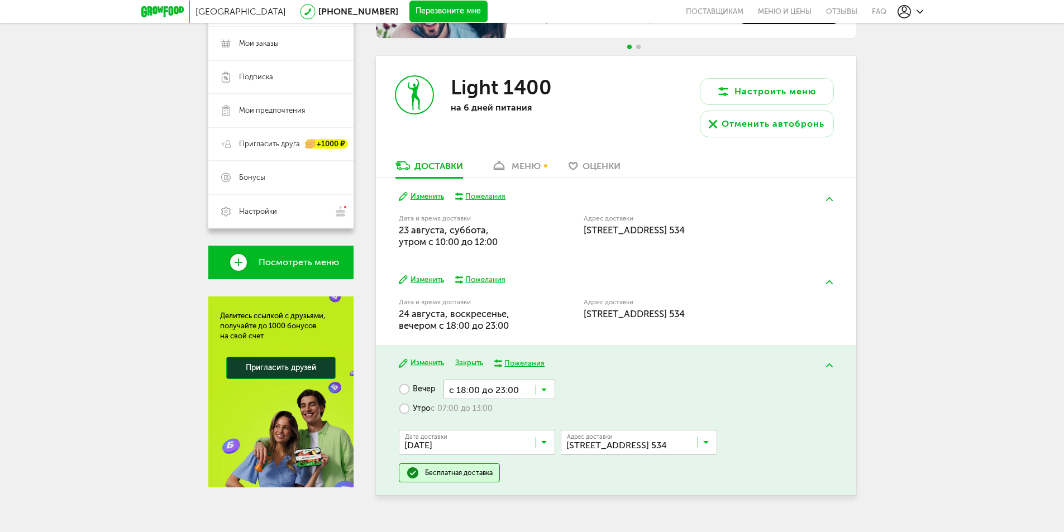
click at [432, 283] on button "Изменить" at bounding box center [421, 280] width 45 height 11
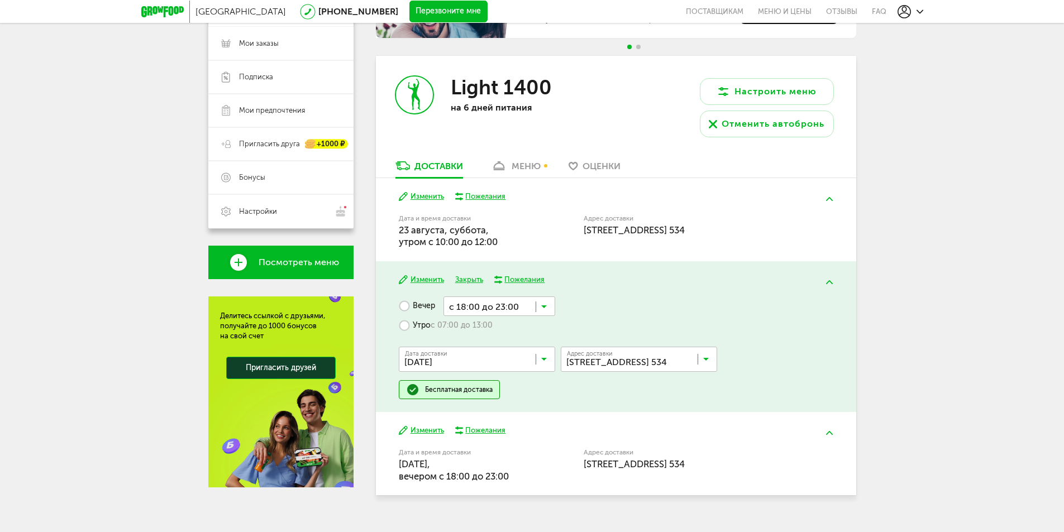
click at [429, 197] on button "Изменить" at bounding box center [421, 197] width 45 height 11
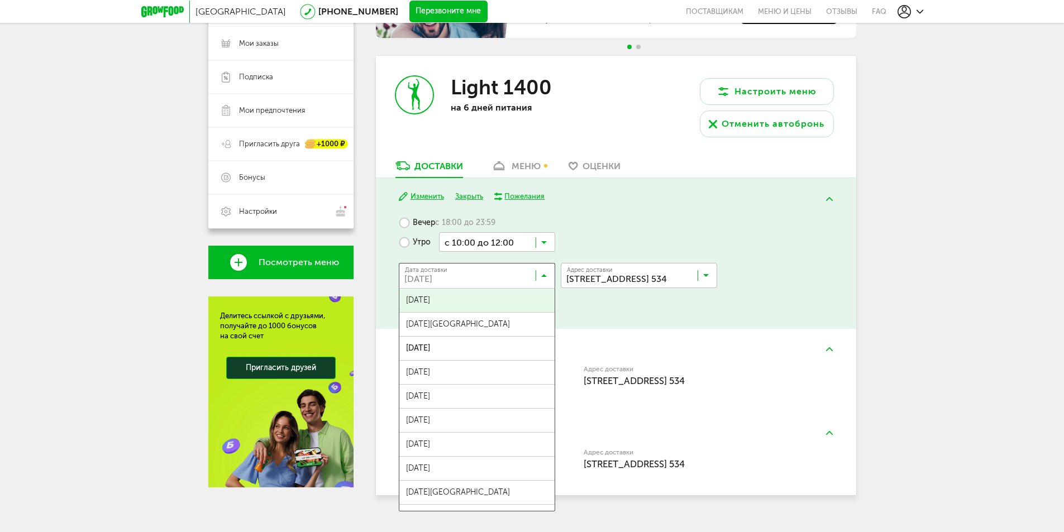
click at [549, 276] on input "Search for option" at bounding box center [480, 278] width 156 height 19
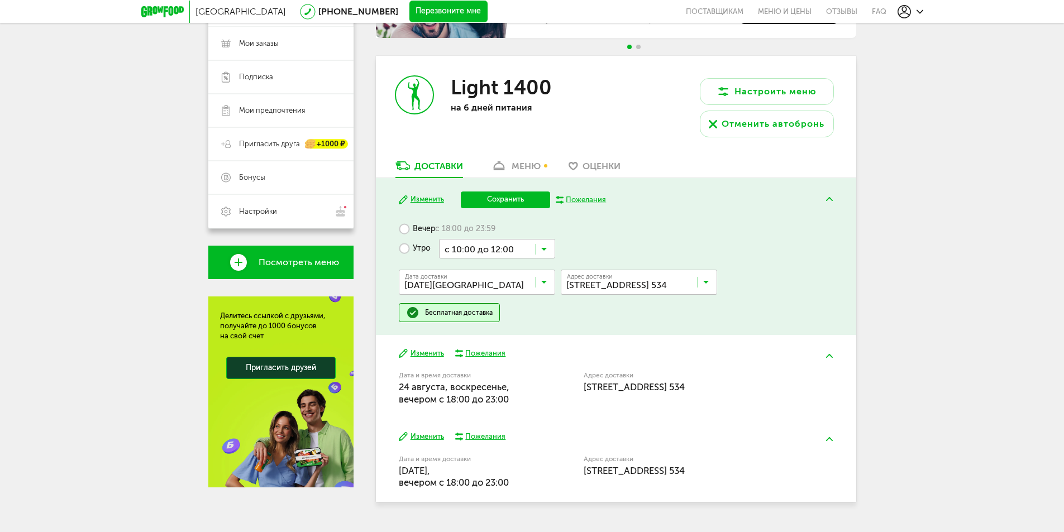
click at [503, 318] on ul "[DATE] августа, [DATE], [DATE], [DATE], [DATE], [DATE], [DATE], [DATE], [DATE],…" at bounding box center [477, 407] width 156 height 224
click at [545, 252] on icon at bounding box center [544, 251] width 6 height 11
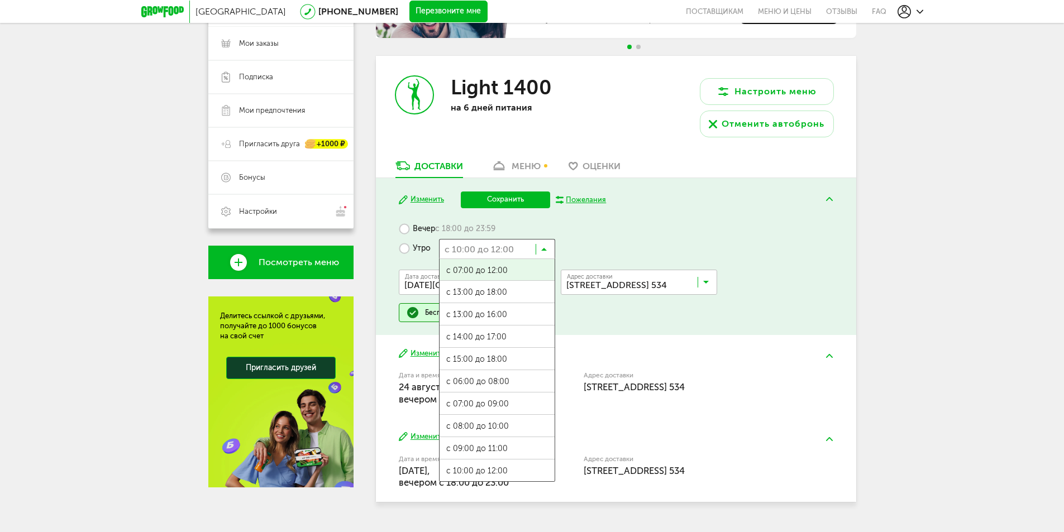
click at [460, 235] on label "Вечер с 18:00 до 23:59" at bounding box center [447, 230] width 97 height 20
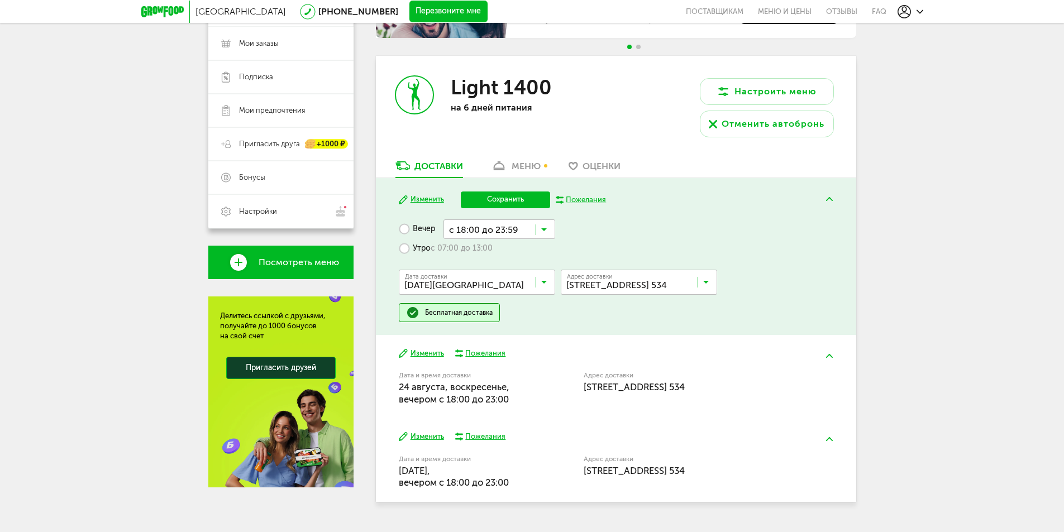
click at [423, 231] on label "Вечер" at bounding box center [417, 230] width 36 height 20
click at [548, 225] on input "Search for option" at bounding box center [500, 229] width 112 height 19
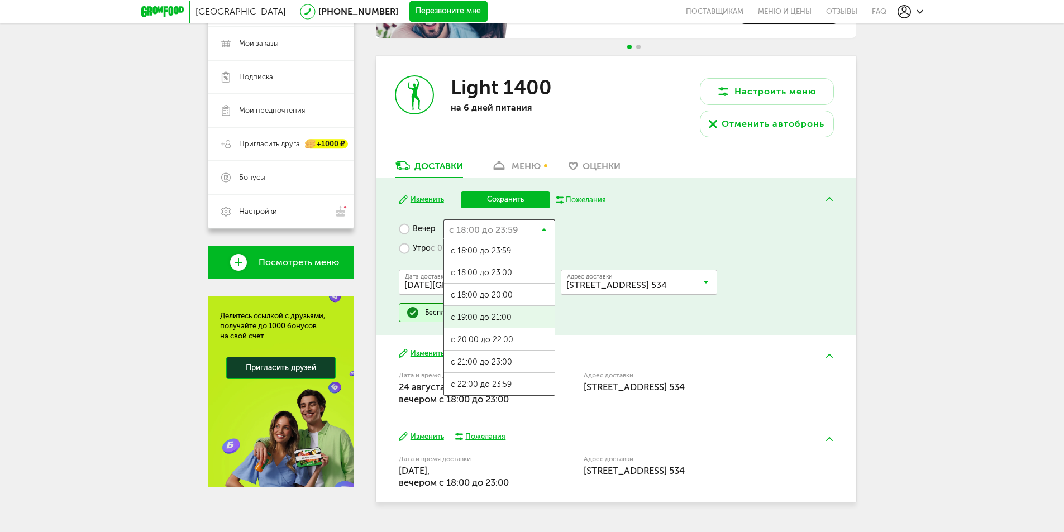
click at [500, 318] on span "с 19:00 до 21:00" at bounding box center [499, 317] width 111 height 23
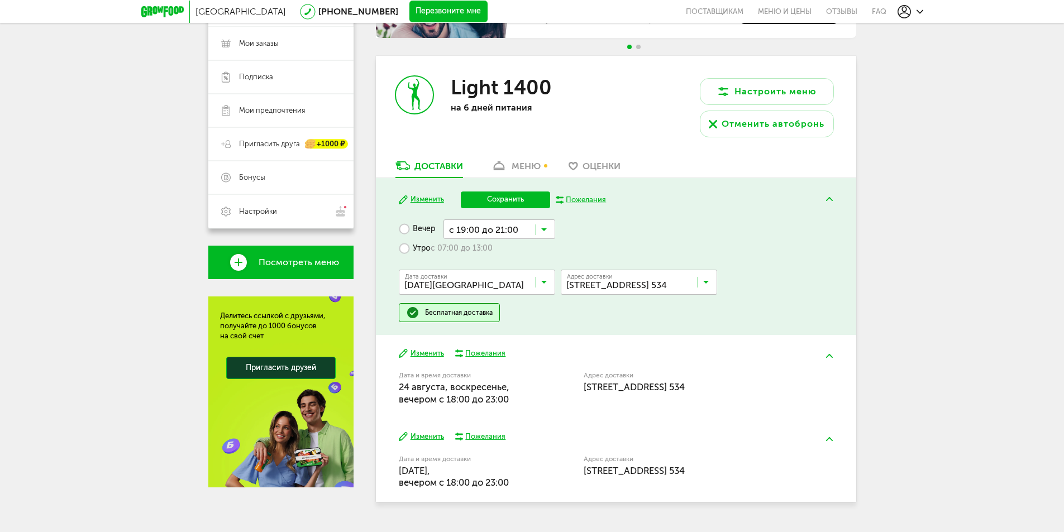
scroll to position [188, 0]
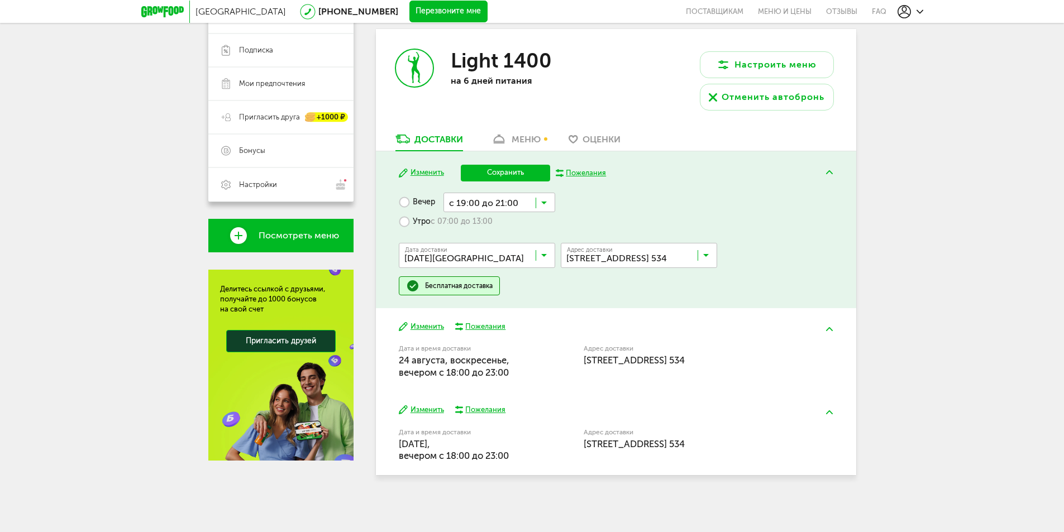
click at [513, 172] on button "Сохранить" at bounding box center [505, 173] width 89 height 17
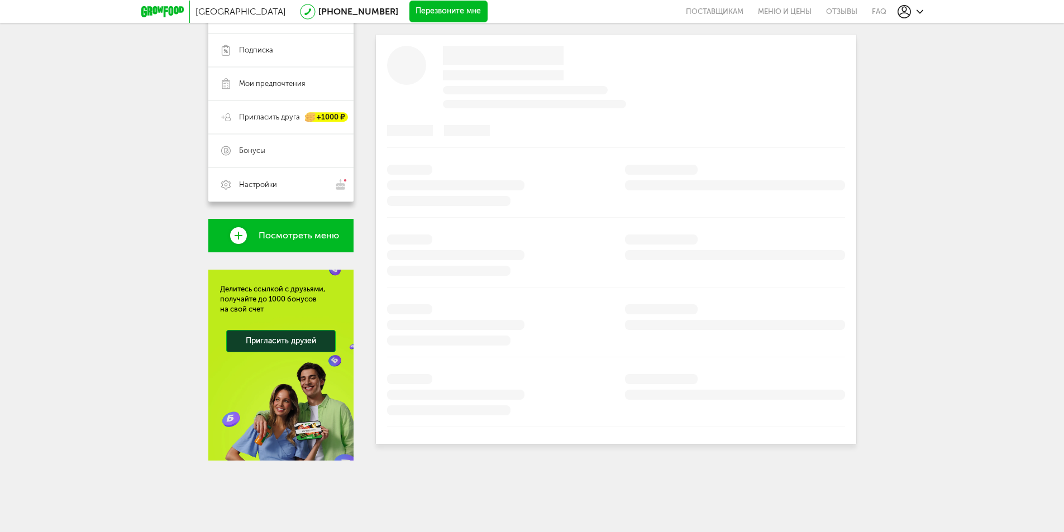
scroll to position [161, 0]
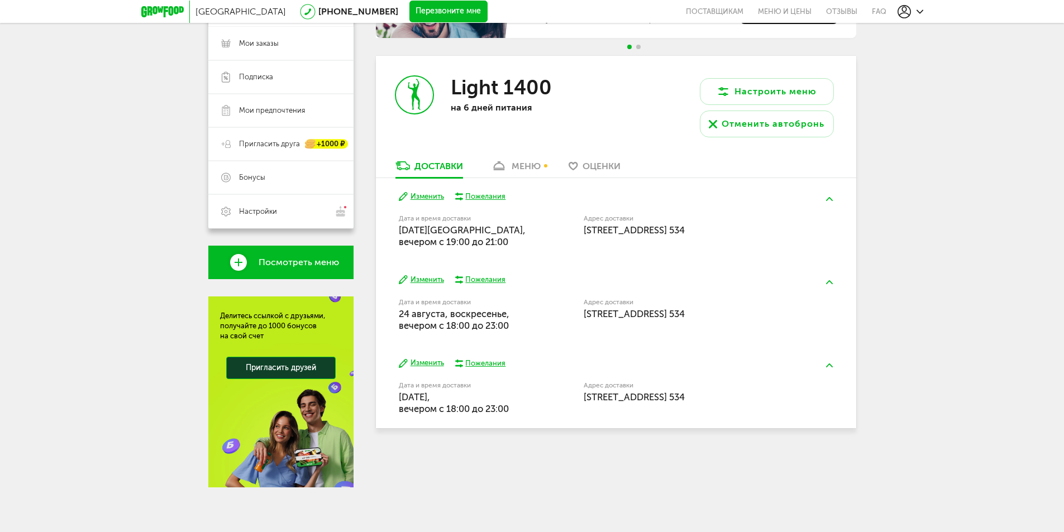
click at [424, 280] on button "Изменить" at bounding box center [421, 280] width 45 height 11
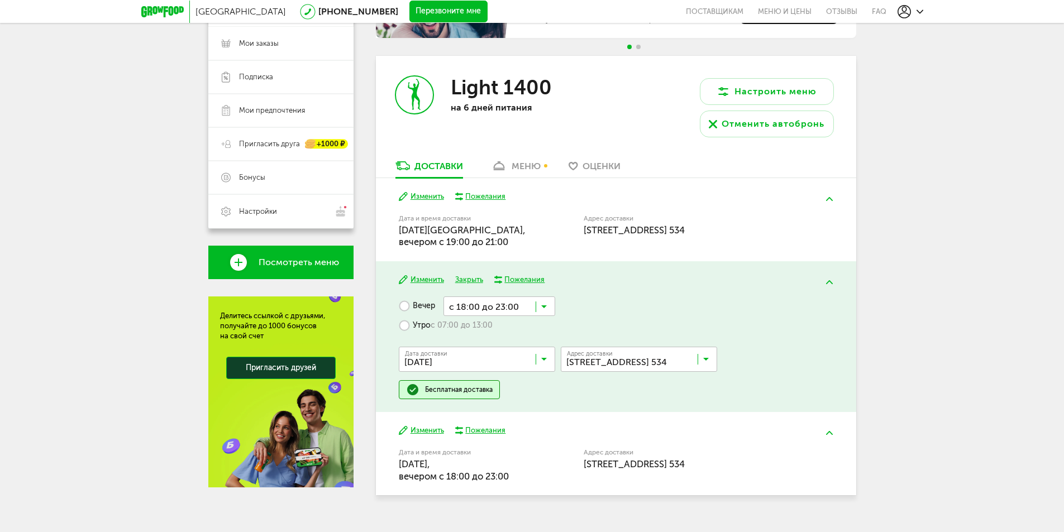
click at [549, 304] on input "Search for option" at bounding box center [500, 306] width 112 height 19
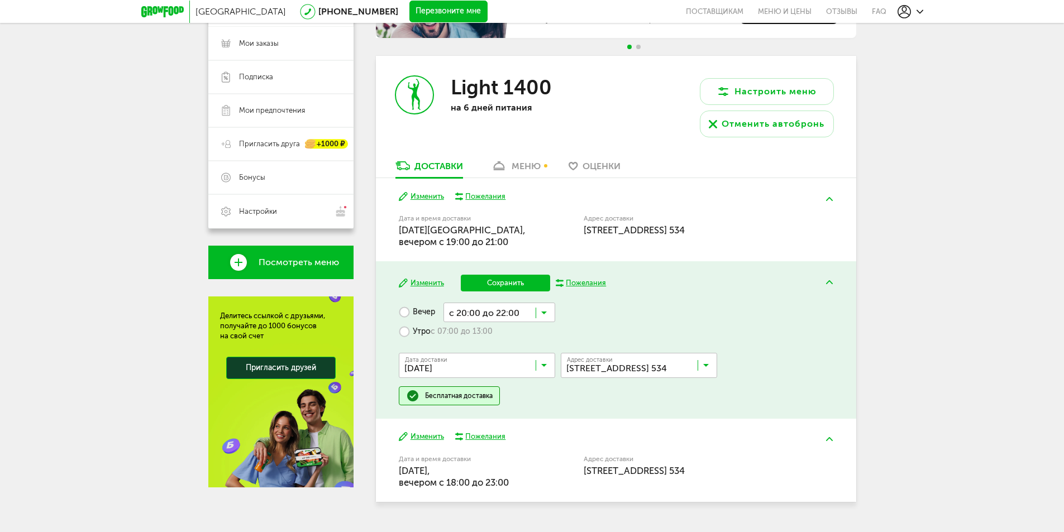
click at [513, 410] on ul "с 18:00 до 23:59 с 18:00 до 23:00 с 18:00 до 20:00 с 19:00 до 21:00 с 20:00 до …" at bounding box center [500, 400] width 112 height 157
click at [420, 437] on button "Изменить" at bounding box center [421, 437] width 45 height 11
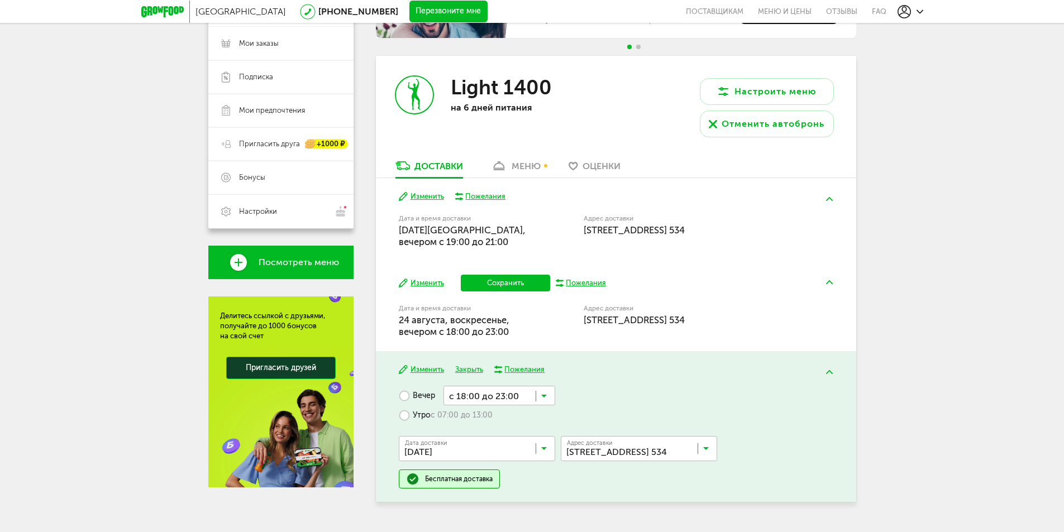
click at [545, 396] on icon at bounding box center [544, 398] width 6 height 11
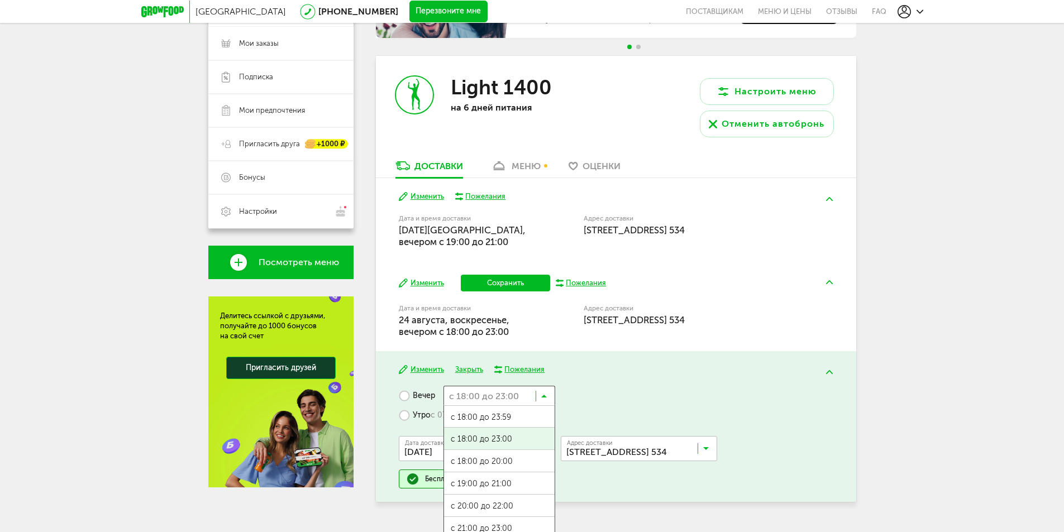
scroll to position [1, 0]
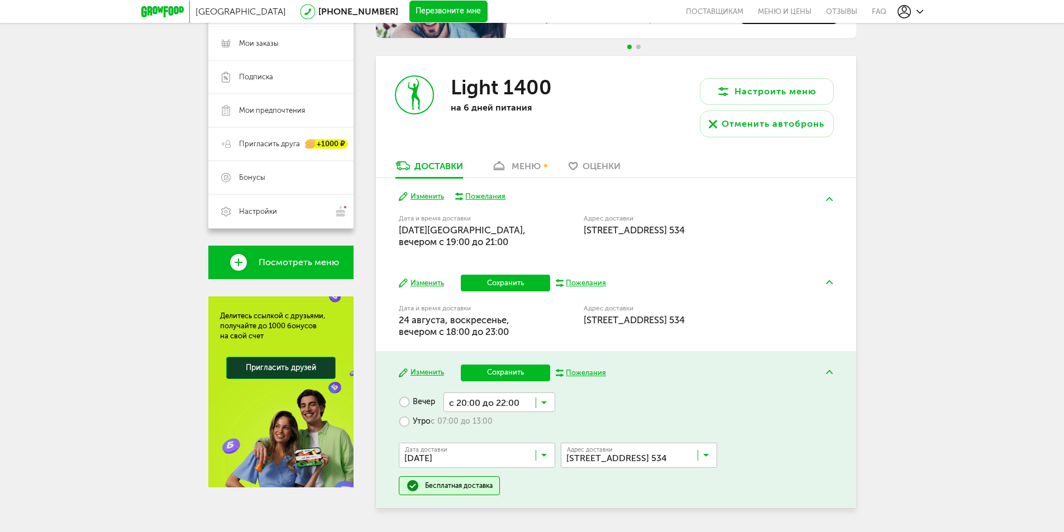
click at [506, 505] on span "с 20:00 до 22:00" at bounding box center [499, 512] width 111 height 23
click at [515, 278] on button "Сохранить" at bounding box center [505, 283] width 89 height 17
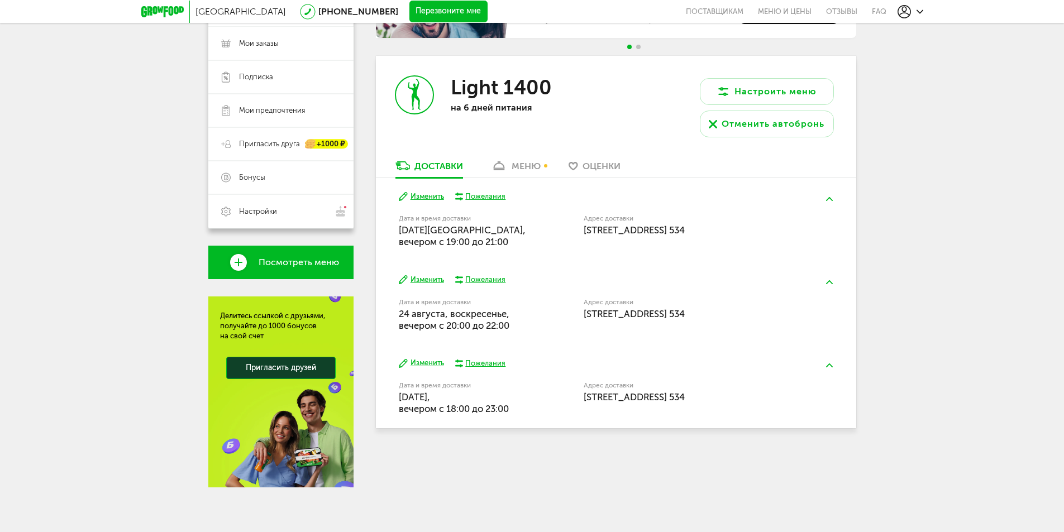
click at [429, 362] on button "Изменить" at bounding box center [421, 363] width 45 height 11
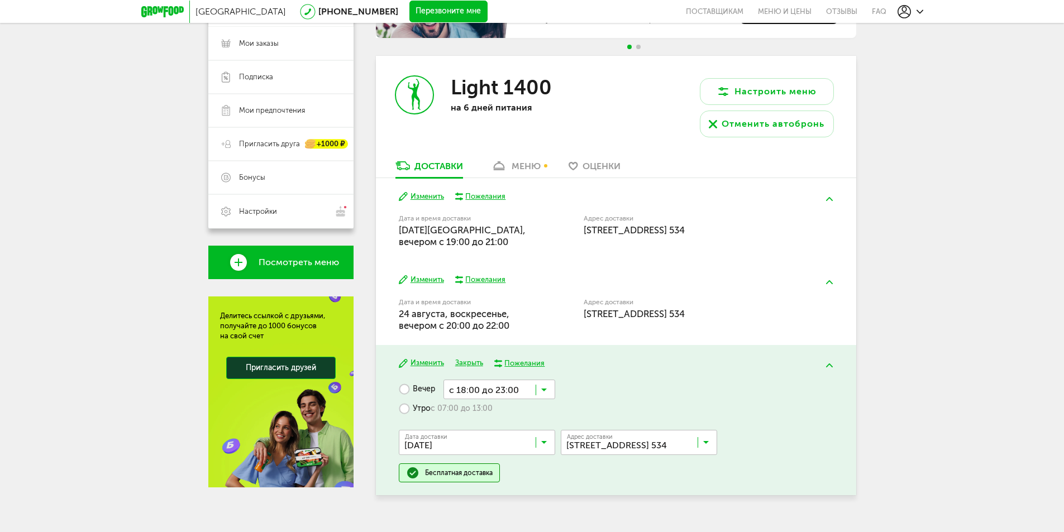
click at [545, 384] on input "Search for option" at bounding box center [500, 389] width 112 height 19
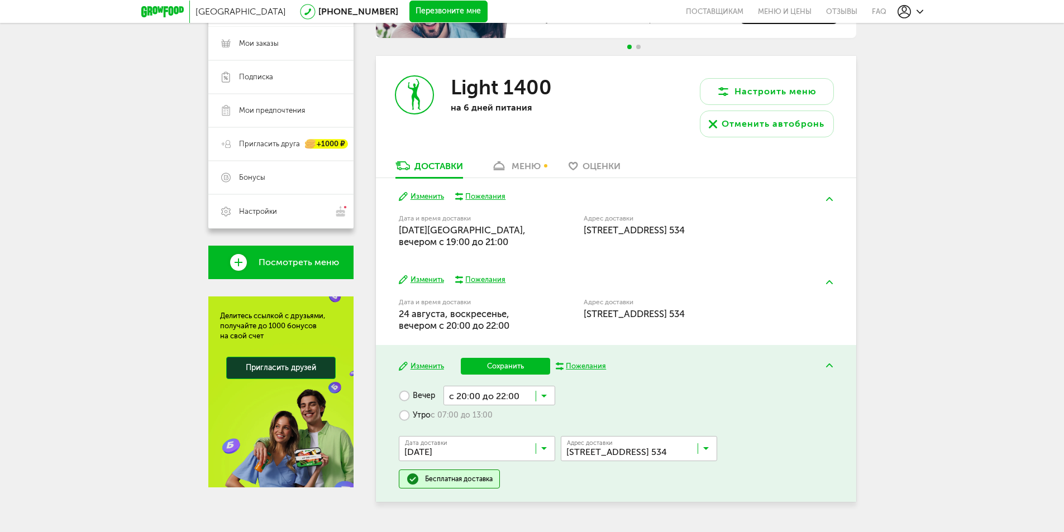
click at [502, 502] on span "с 20:00 до 22:00" at bounding box center [499, 506] width 111 height 23
click at [499, 365] on button "Сохранить" at bounding box center [505, 366] width 89 height 17
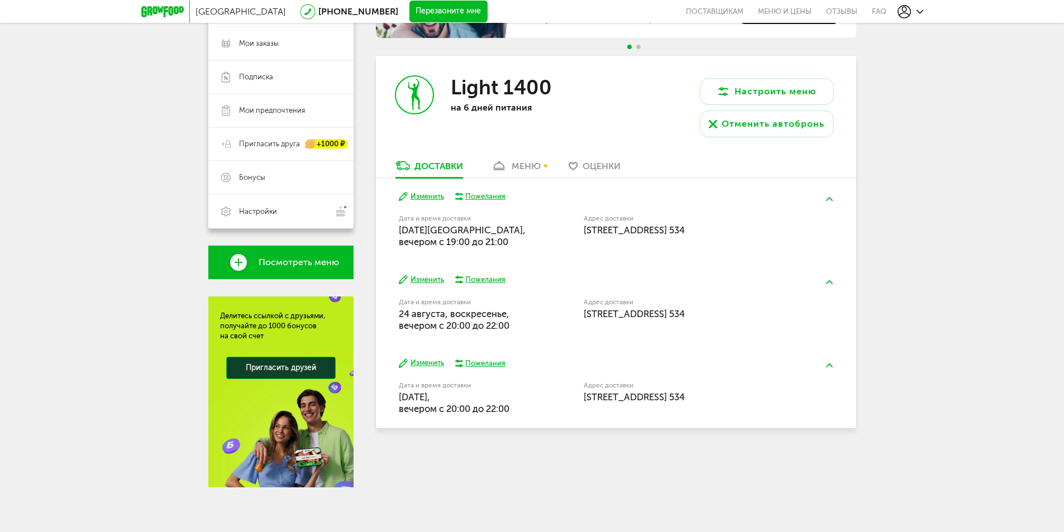
click at [419, 197] on button "Изменить" at bounding box center [421, 197] width 45 height 11
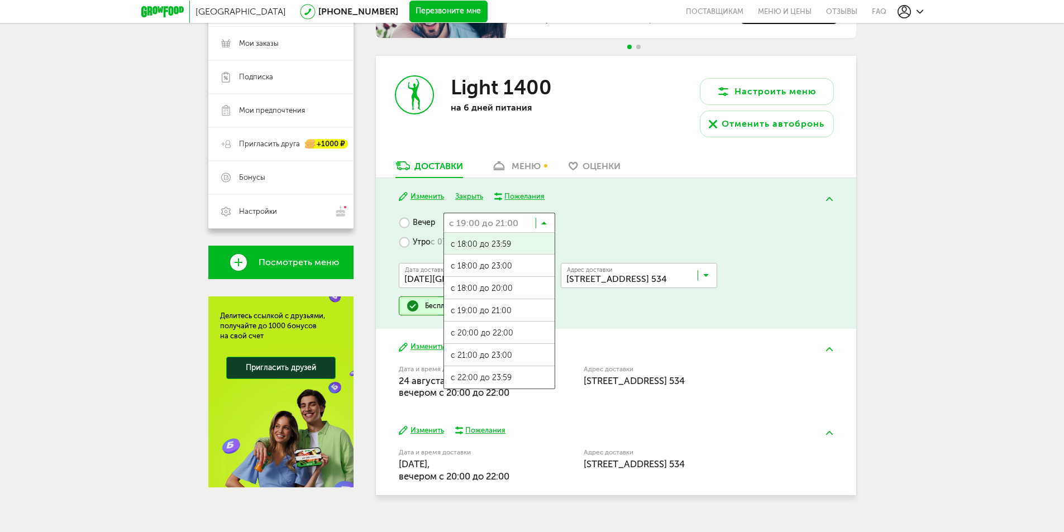
click at [541, 222] on icon at bounding box center [544, 225] width 6 height 11
click at [503, 331] on span "с 20:00 до 22:00" at bounding box center [499, 333] width 111 height 23
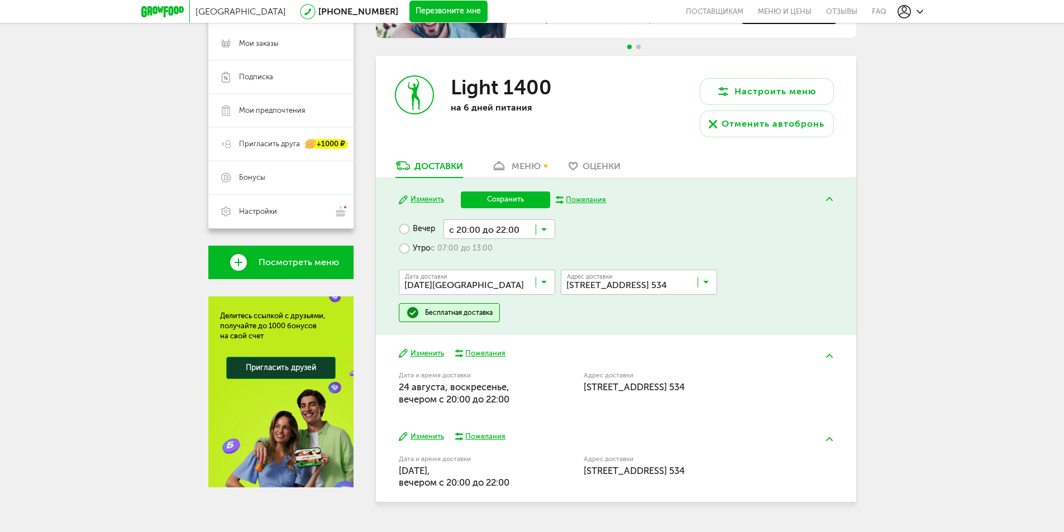
click at [501, 196] on button "Сохранить" at bounding box center [505, 200] width 89 height 17
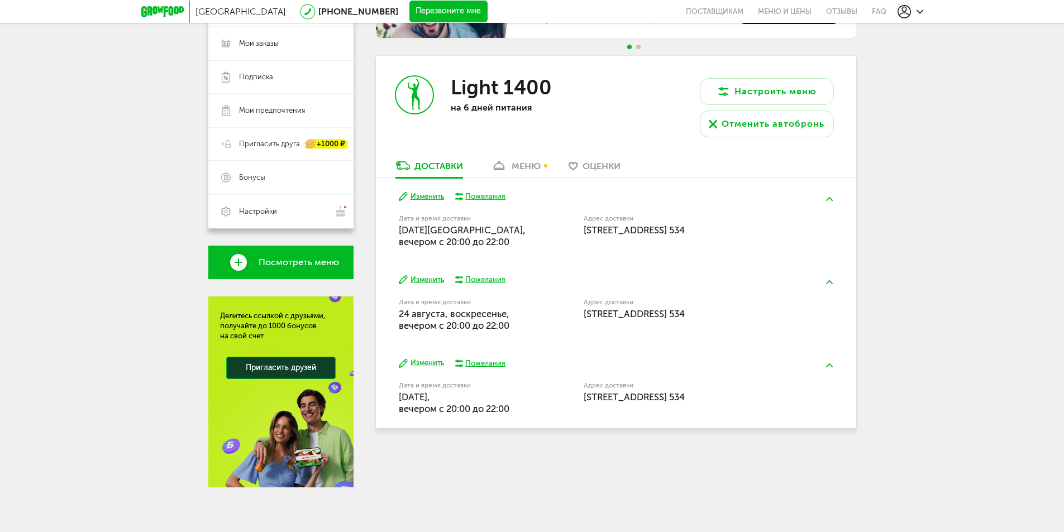
click at [527, 165] on div "меню" at bounding box center [526, 166] width 29 height 11
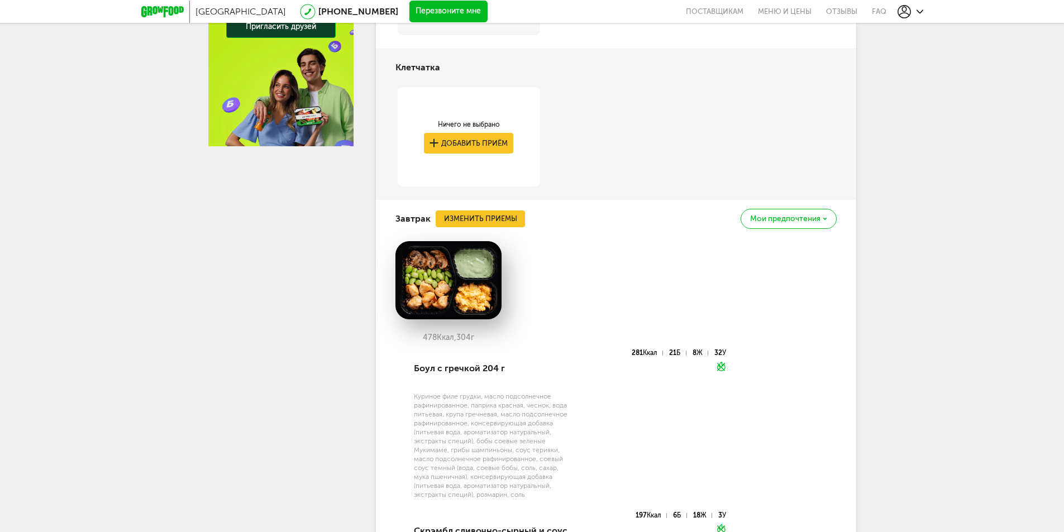
scroll to position [492, 0]
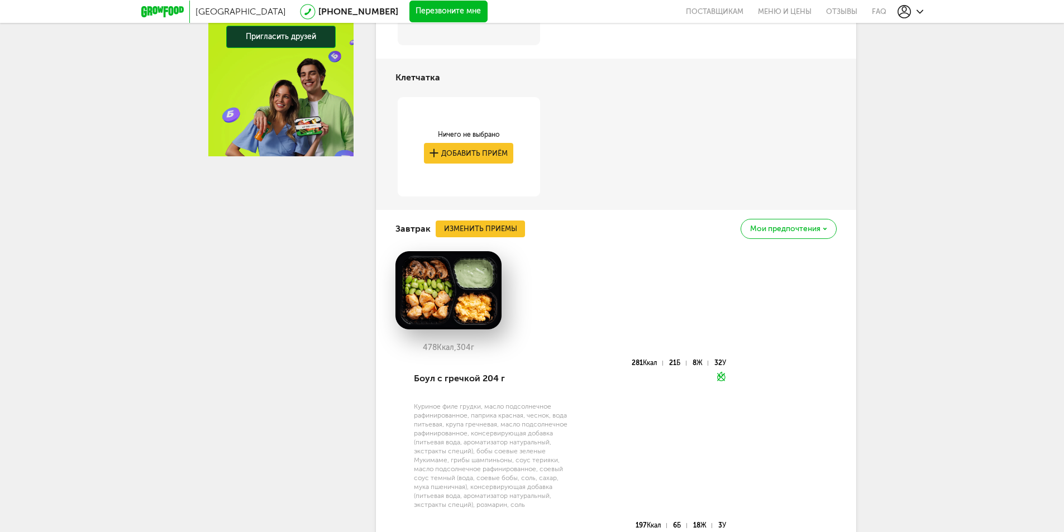
click at [824, 228] on icon at bounding box center [826, 229] width 4 height 3
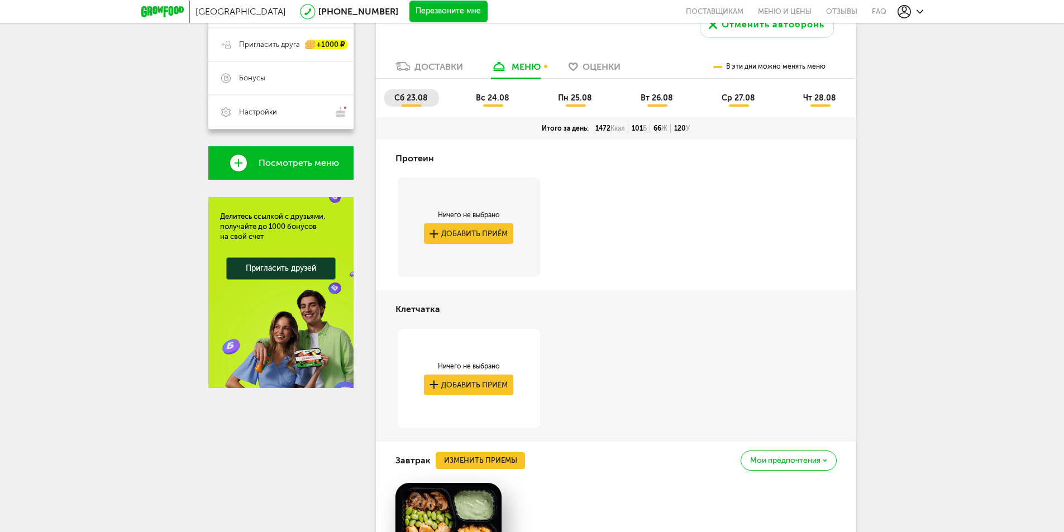
scroll to position [213, 0]
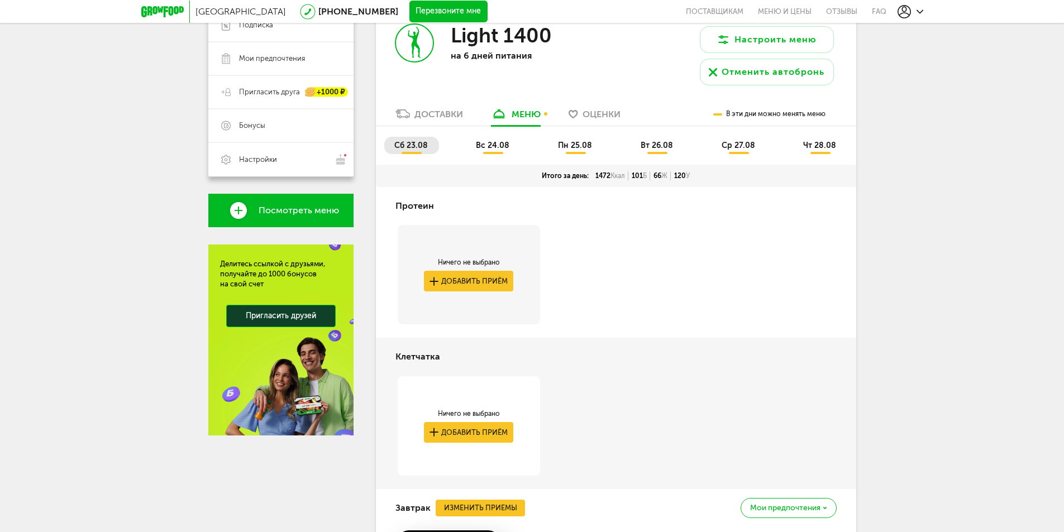
click at [495, 145] on span "вс 24.08" at bounding box center [493, 145] width 34 height 9
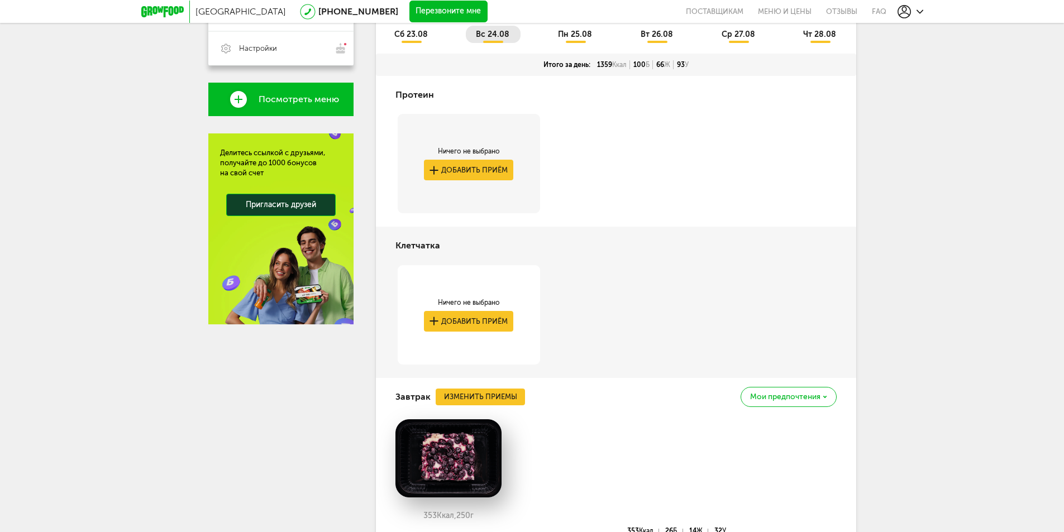
scroll to position [157, 0]
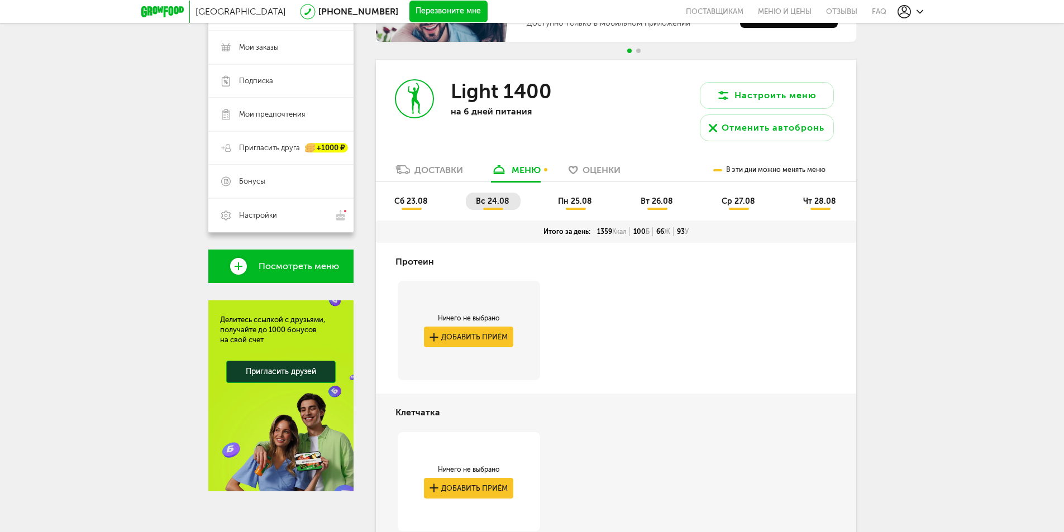
click at [572, 203] on span "пн 25.08" at bounding box center [575, 201] width 34 height 9
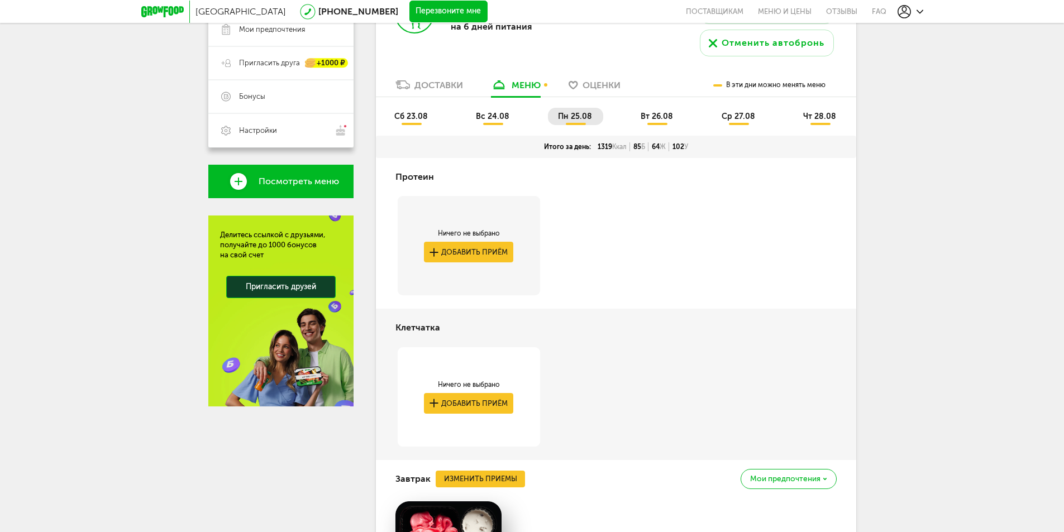
scroll to position [436, 0]
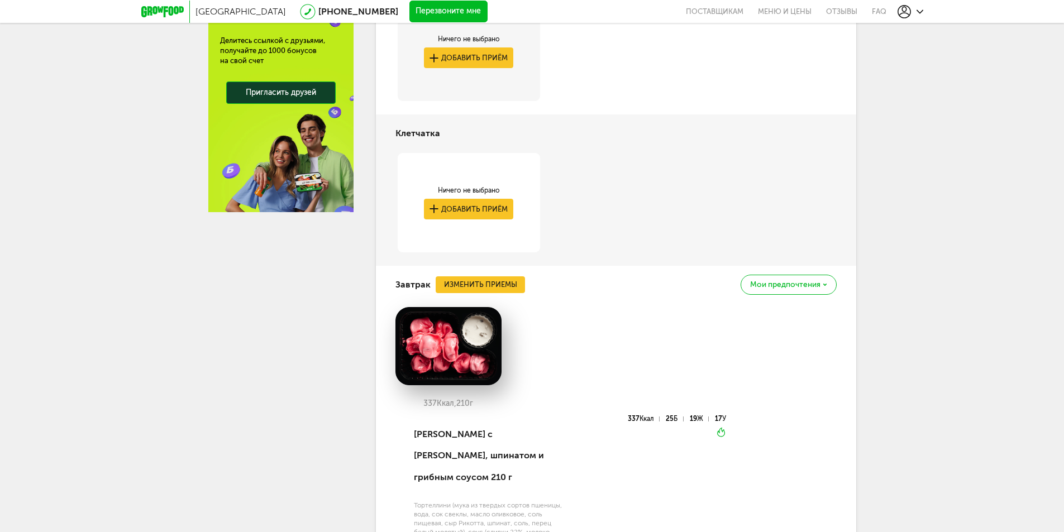
click at [822, 282] on div "Мои предпочтения" at bounding box center [789, 285] width 96 height 20
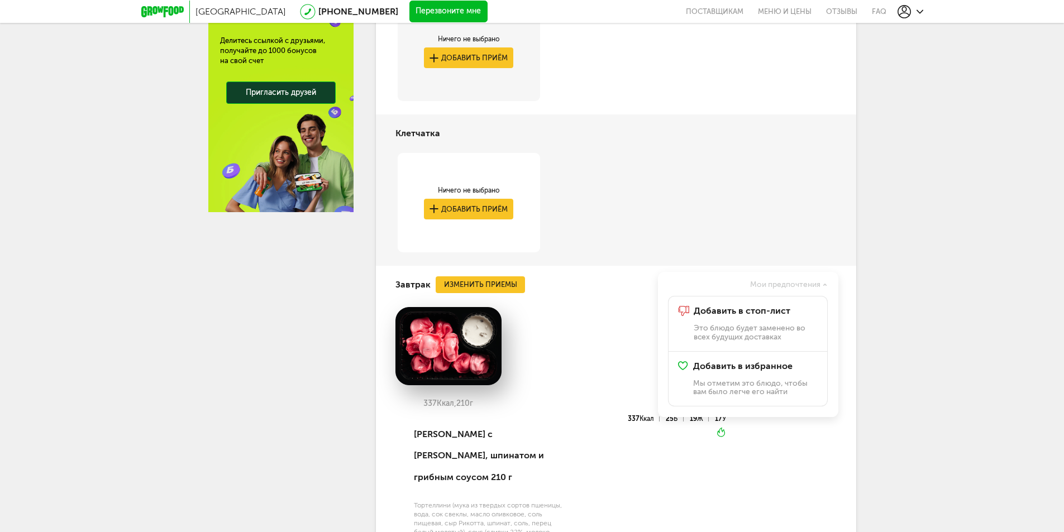
click at [920, 261] on div "[GEOGRAPHIC_DATA] [PHONE_NUMBER] Перезвоните мне поставщикам Меню и цены Отзывы…" at bounding box center [532, 477] width 1064 height 1827
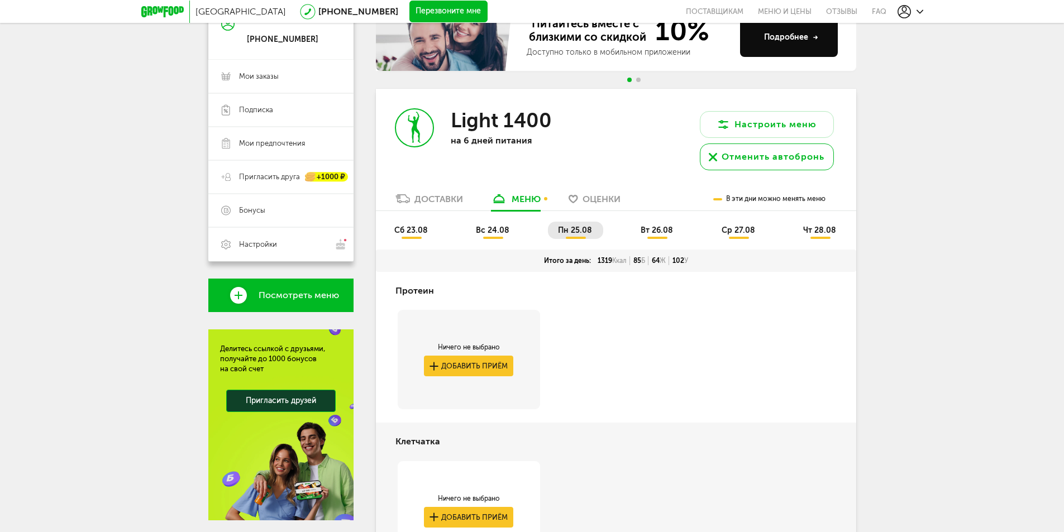
scroll to position [189, 0]
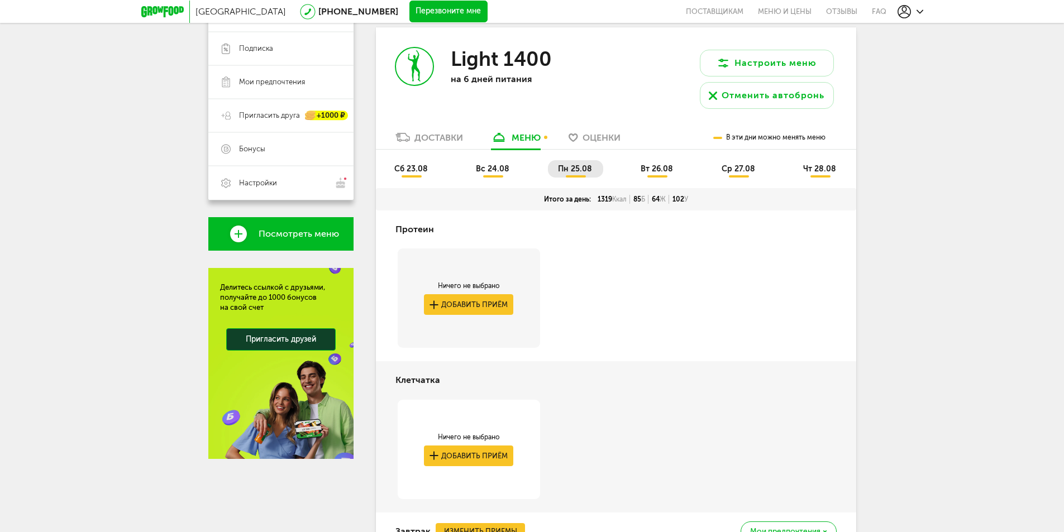
click at [662, 176] on li "вт 26.08" at bounding box center [658, 168] width 54 height 17
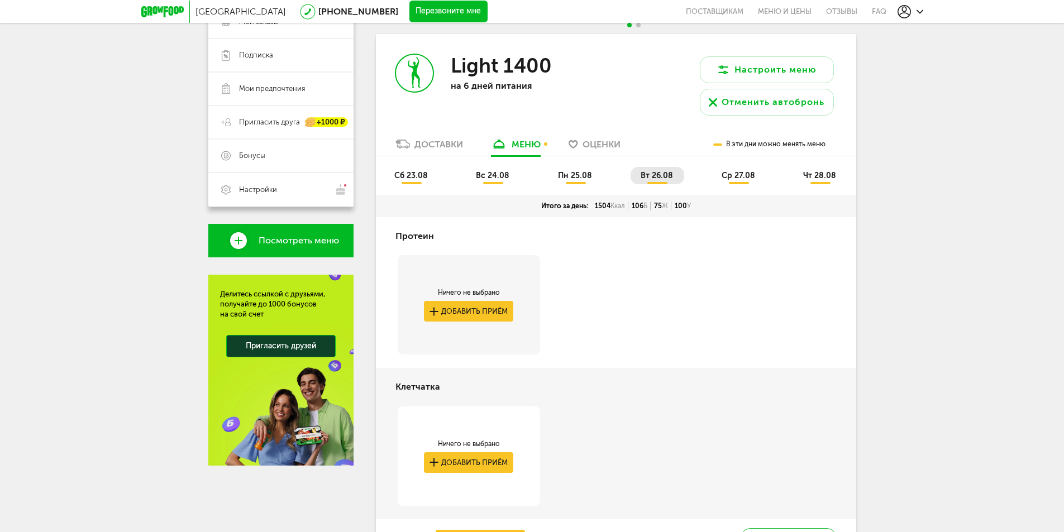
scroll to position [224, 0]
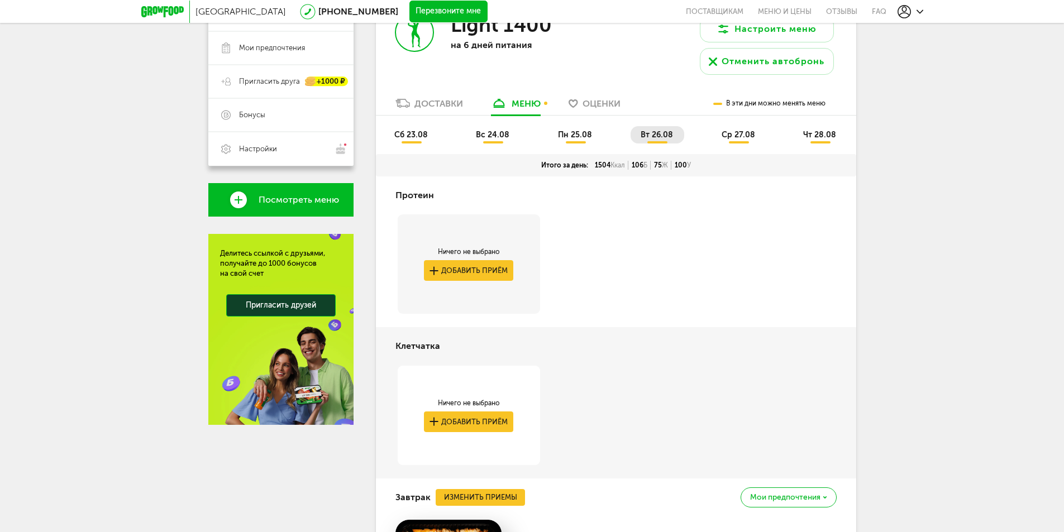
click at [500, 137] on span "вс 24.08" at bounding box center [493, 134] width 34 height 9
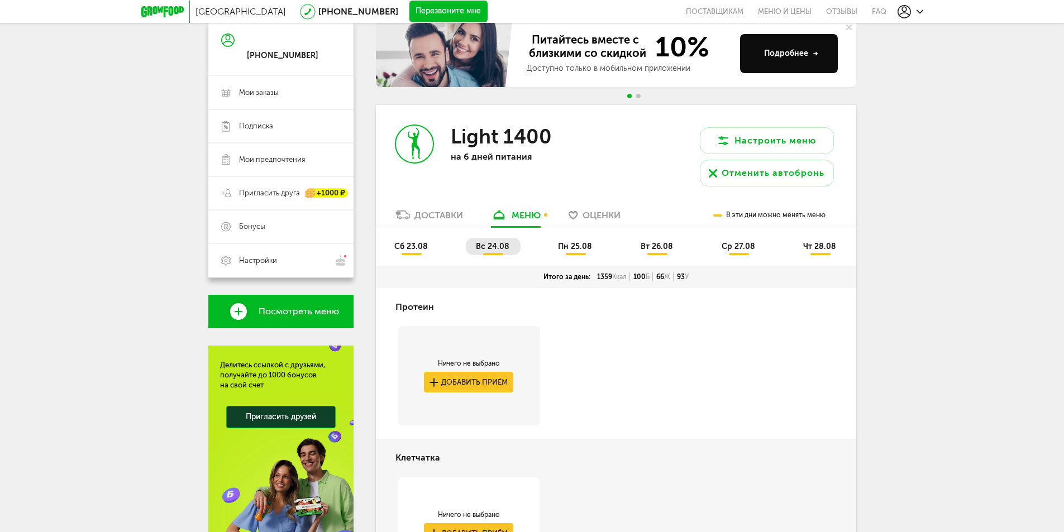
click at [417, 248] on span "сб 23.08" at bounding box center [411, 246] width 34 height 9
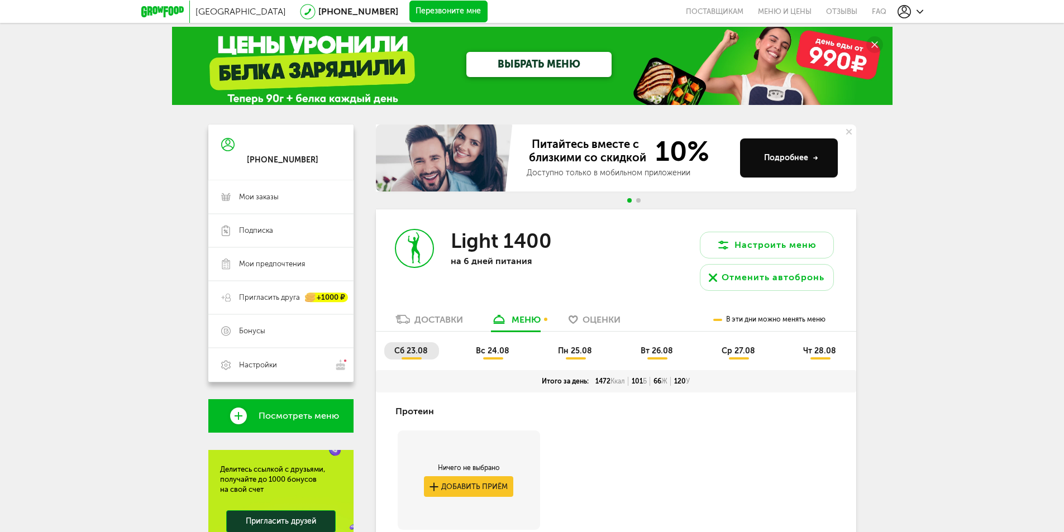
scroll to position [0, 0]
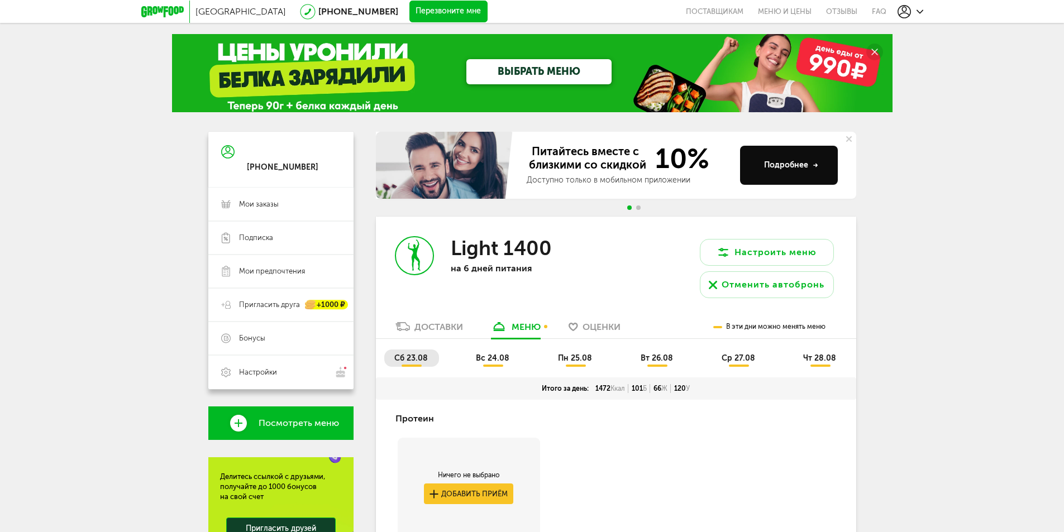
click at [592, 365] on li "пн 25.08" at bounding box center [575, 358] width 55 height 17
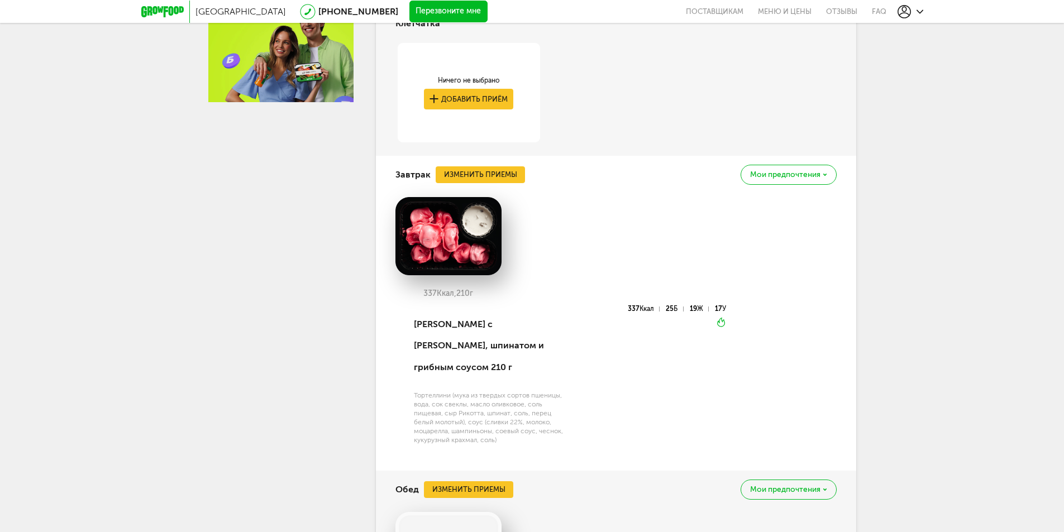
scroll to position [559, 0]
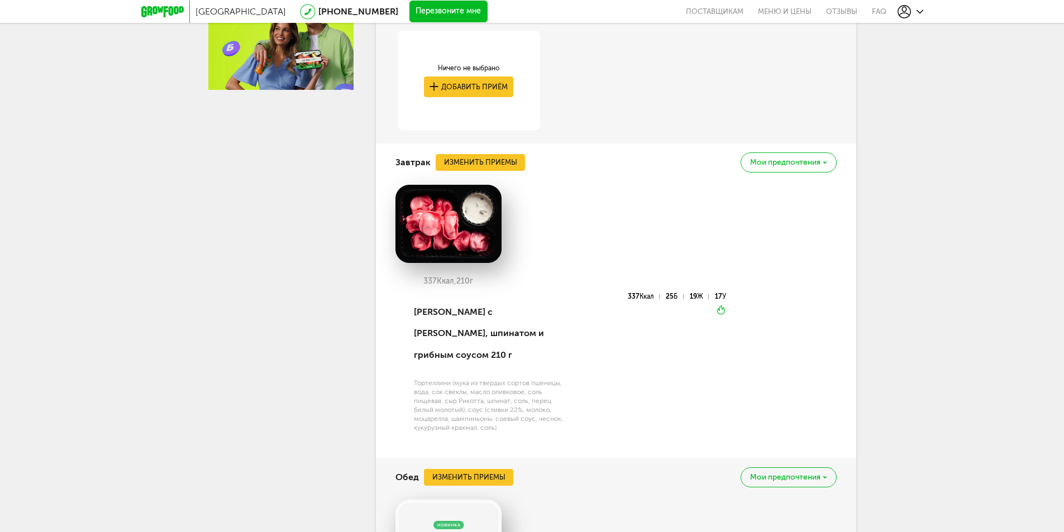
click at [820, 163] on span "Мои предпочтения" at bounding box center [785, 163] width 70 height 8
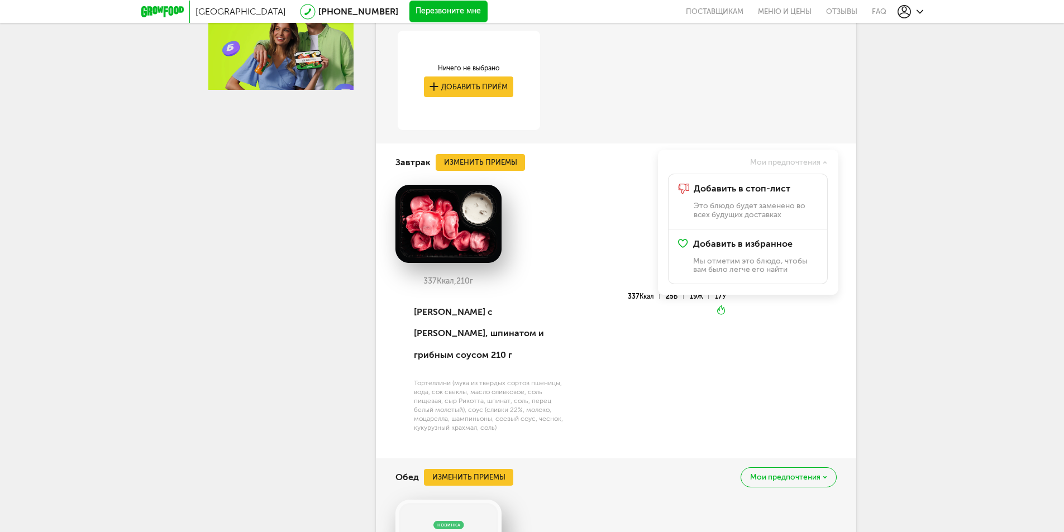
click at [950, 245] on div "[GEOGRAPHIC_DATA] [PHONE_NUMBER] Перезвоните мне поставщикам Меню и цены Отзывы…" at bounding box center [532, 354] width 1064 height 1827
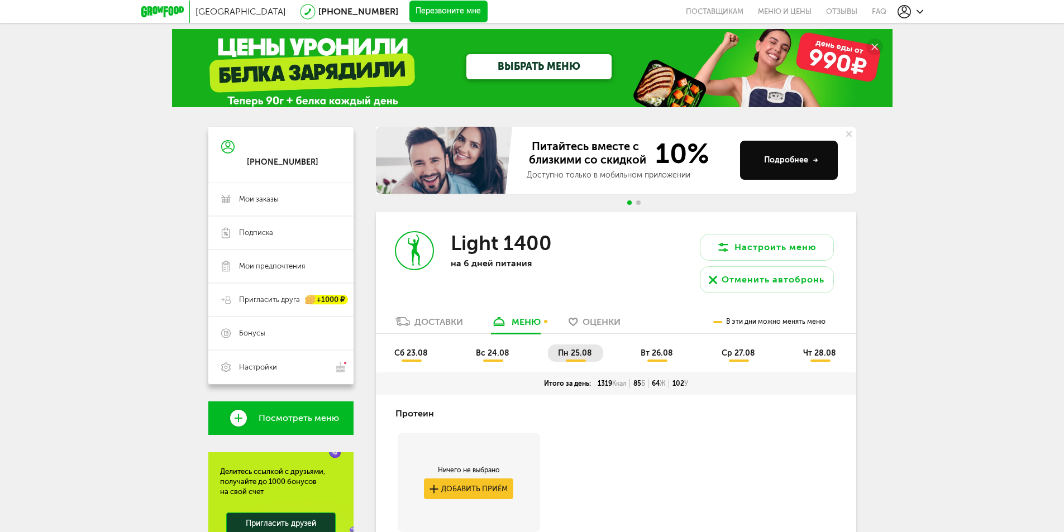
scroll to position [0, 0]
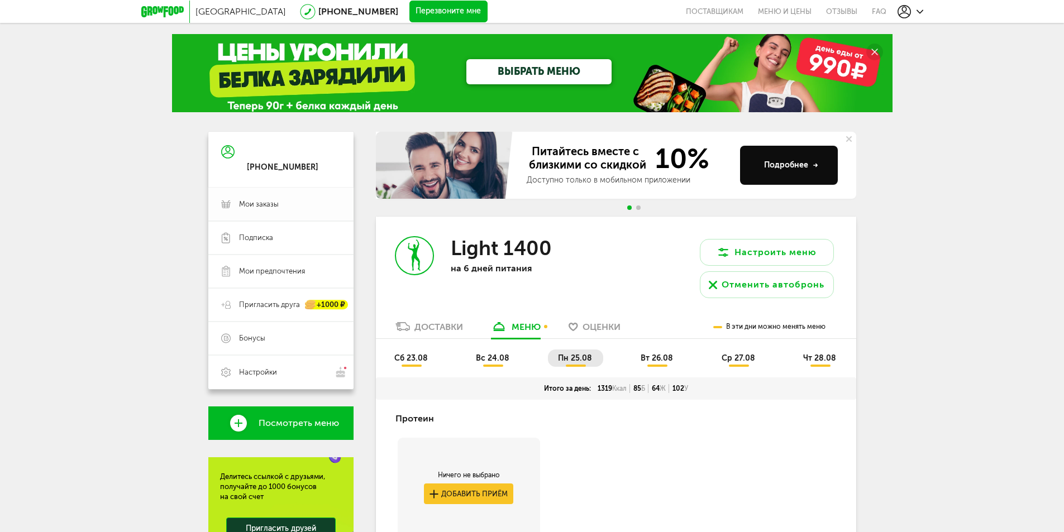
click at [282, 197] on link "Мои заказы" at bounding box center [280, 205] width 145 height 34
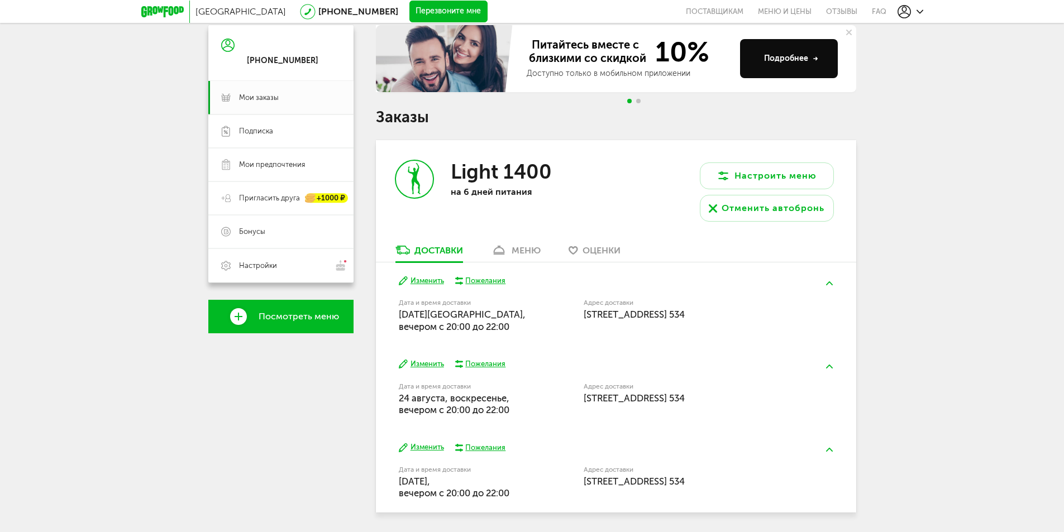
scroll to position [144, 0]
